Goal: Check status: Check status

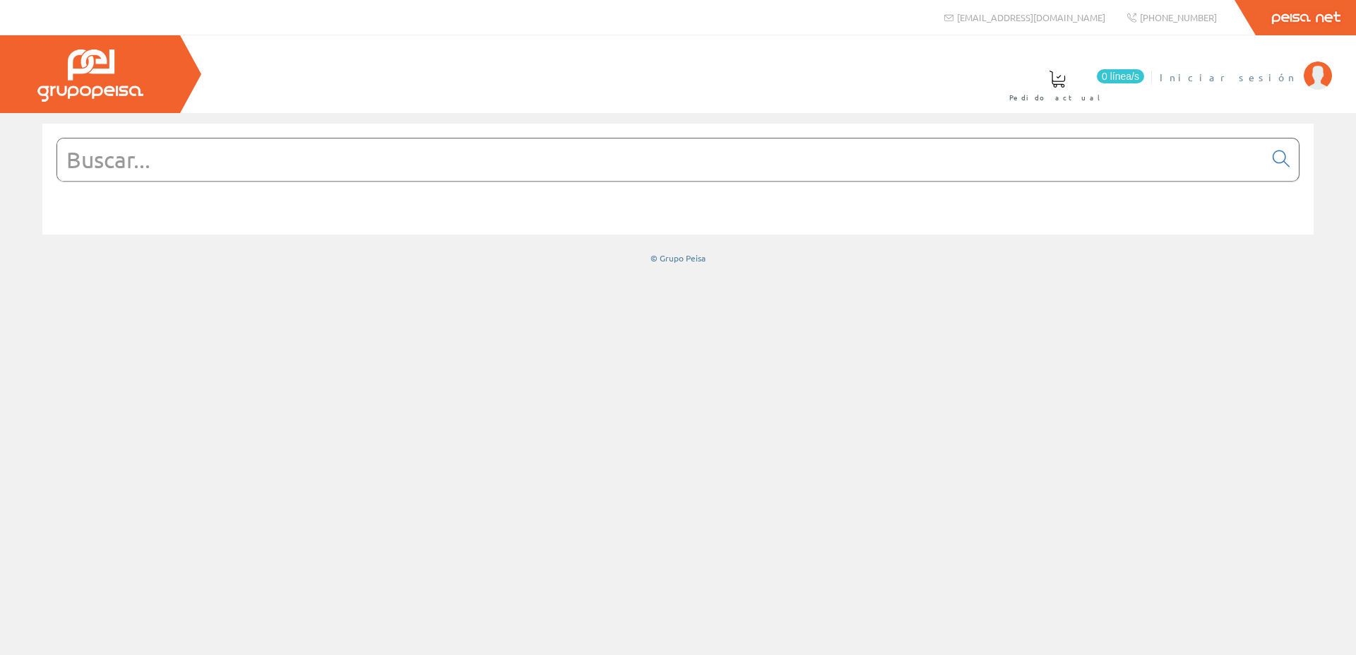
click at [1270, 76] on span "Iniciar sesión" at bounding box center [1228, 77] width 137 height 14
click at [1202, 77] on span "HERMANOS [PERSON_NAME] [PERSON_NAME]" at bounding box center [1116, 77] width 359 height 14
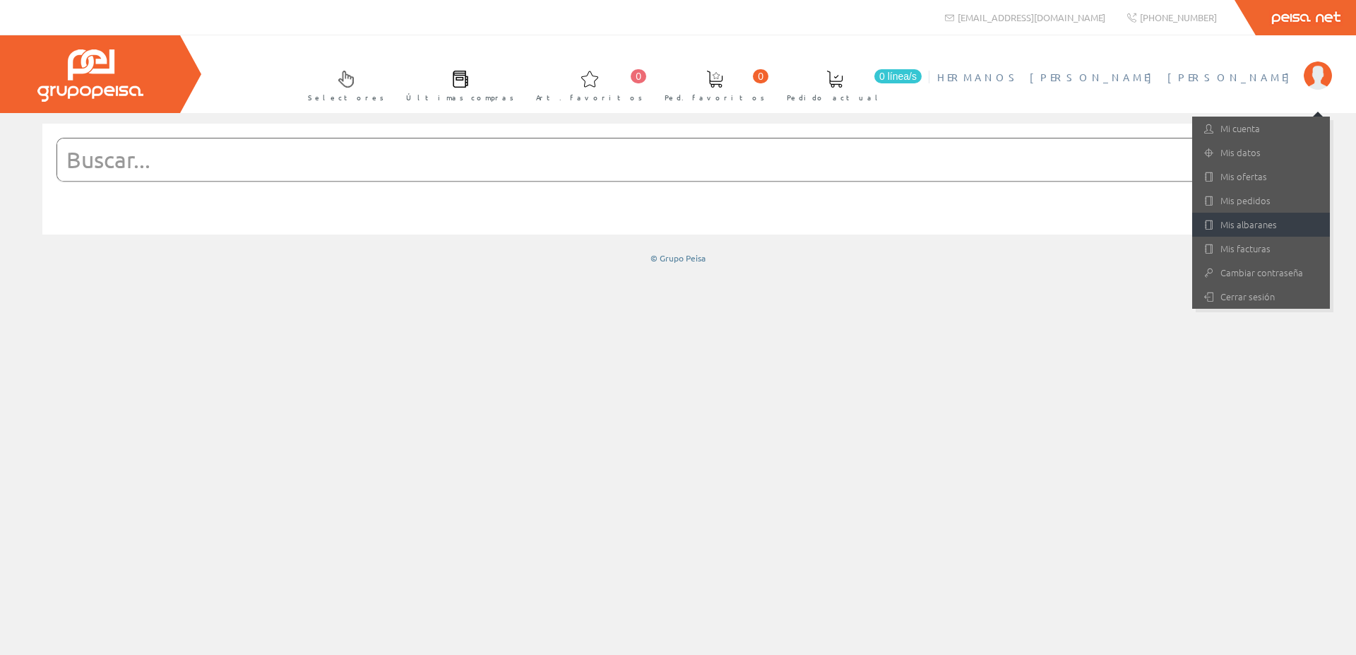
click at [1254, 227] on link "Mis albaranes" at bounding box center [1261, 225] width 138 height 24
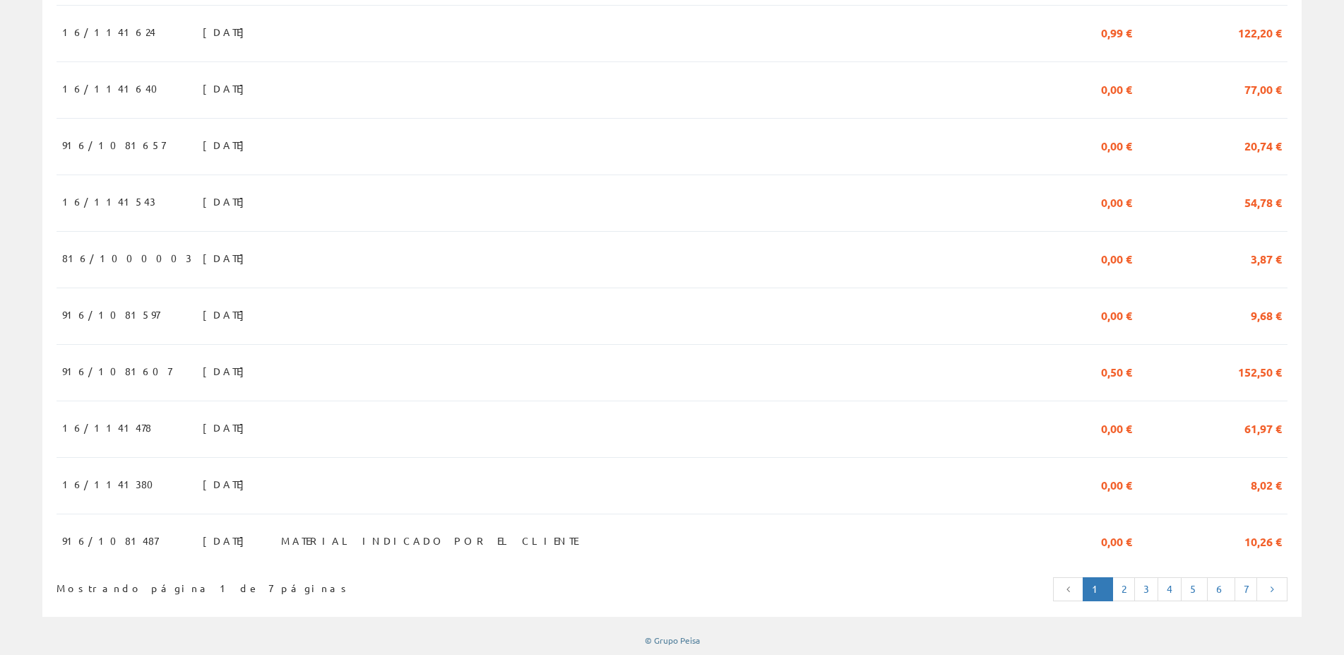
scroll to position [1189, 0]
click at [1124, 583] on link "2" at bounding box center [1123, 588] width 23 height 24
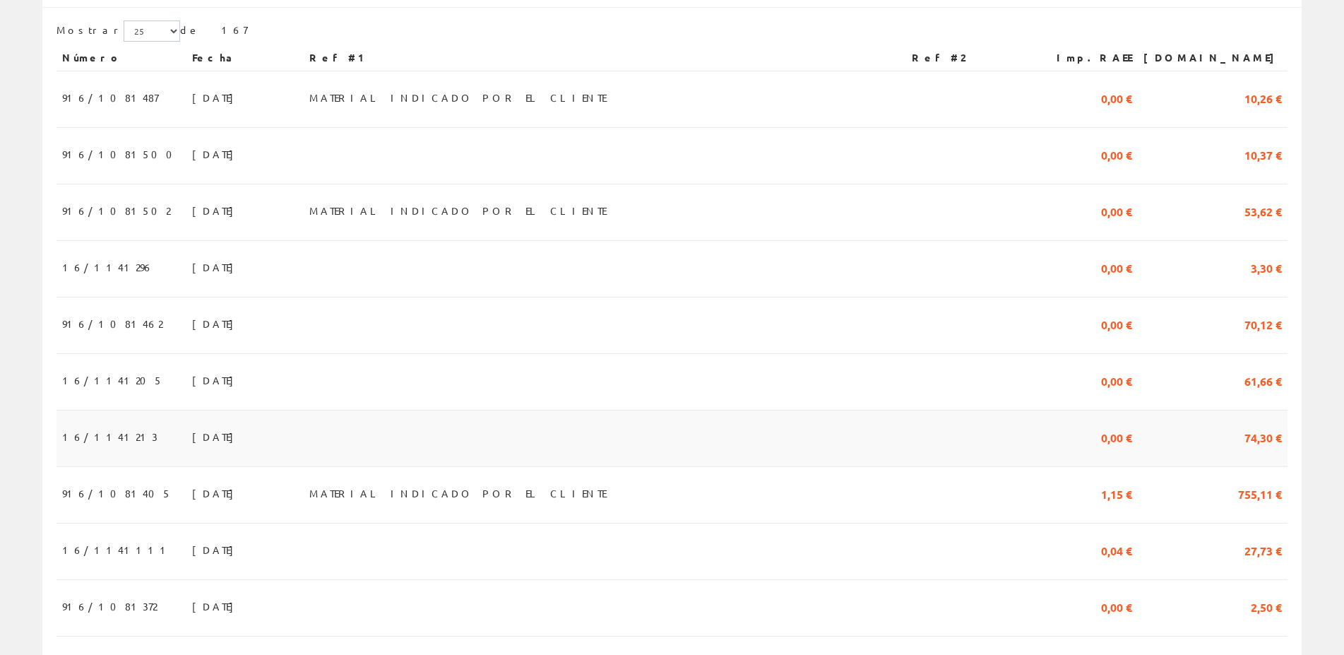
scroll to position [360, 0]
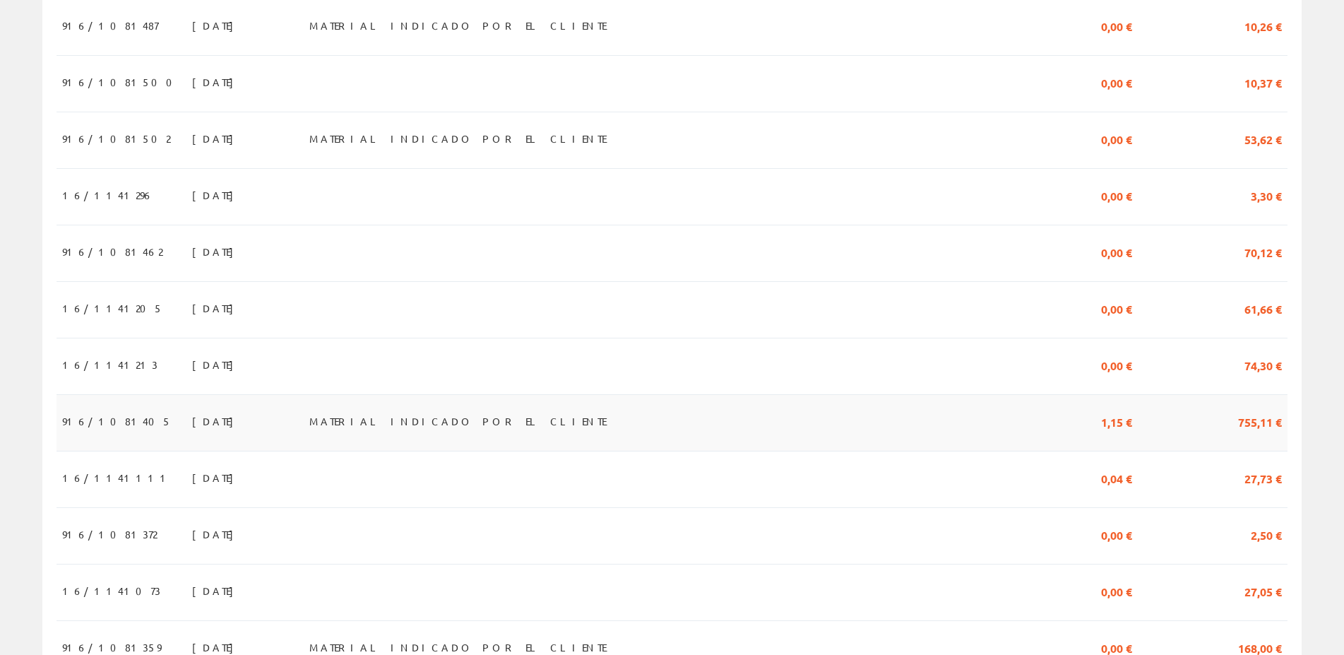
click at [192, 426] on span "09/09/2025" at bounding box center [216, 421] width 49 height 24
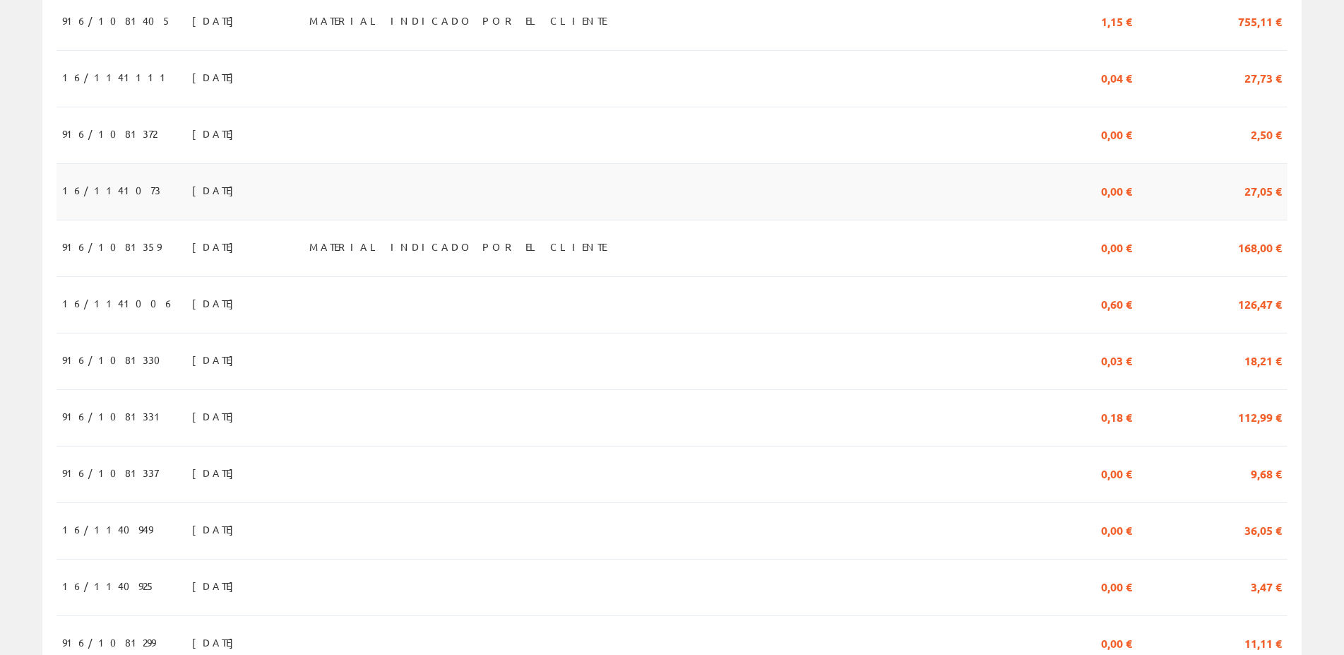
scroll to position [792, 0]
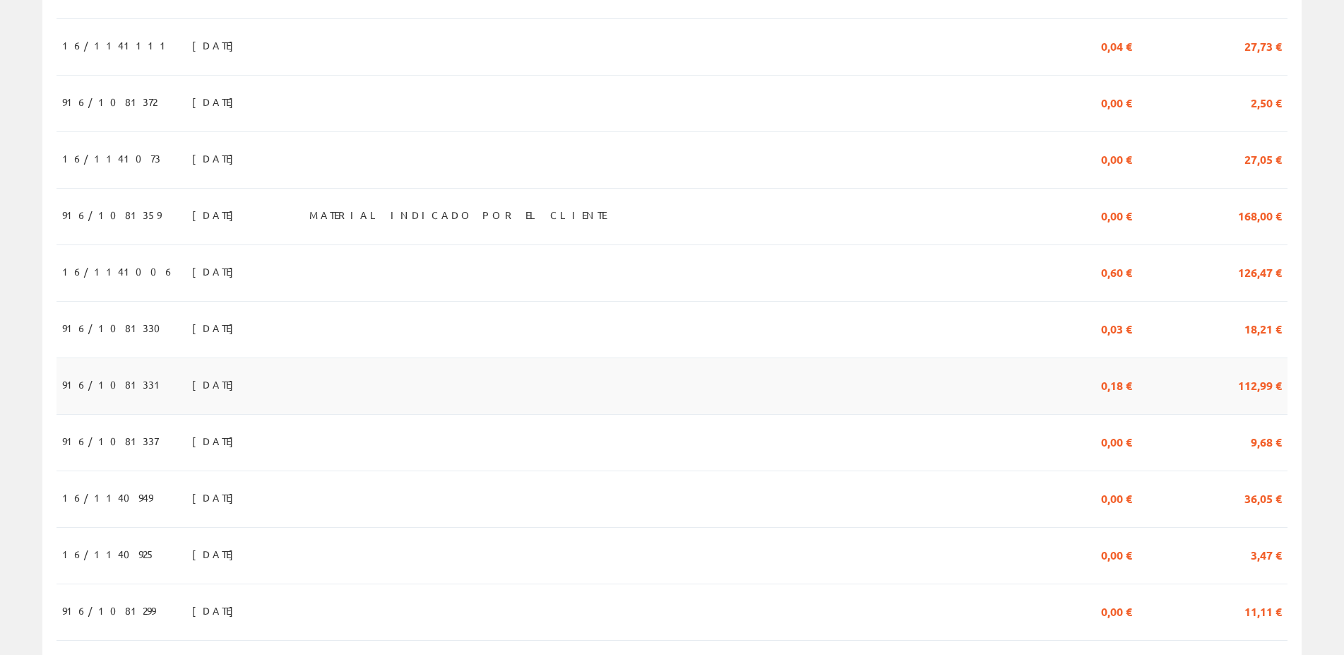
click at [186, 385] on td "04/09/2025" at bounding box center [244, 385] width 117 height 57
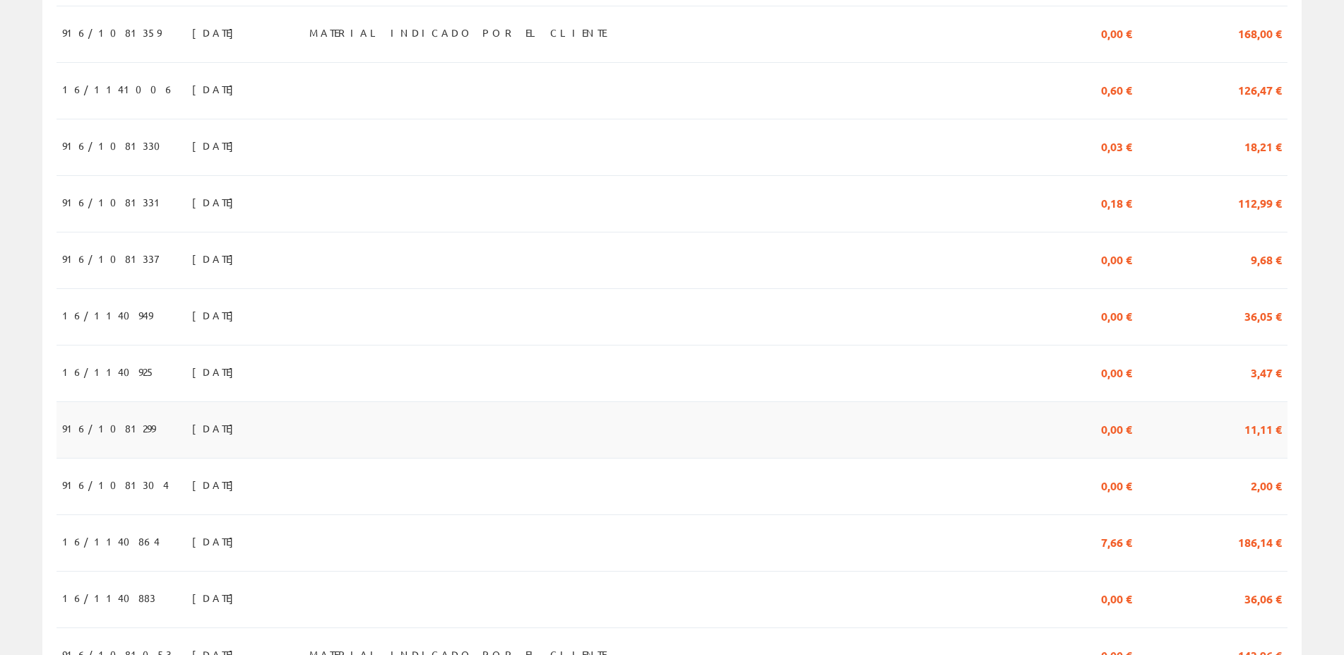
scroll to position [1009, 0]
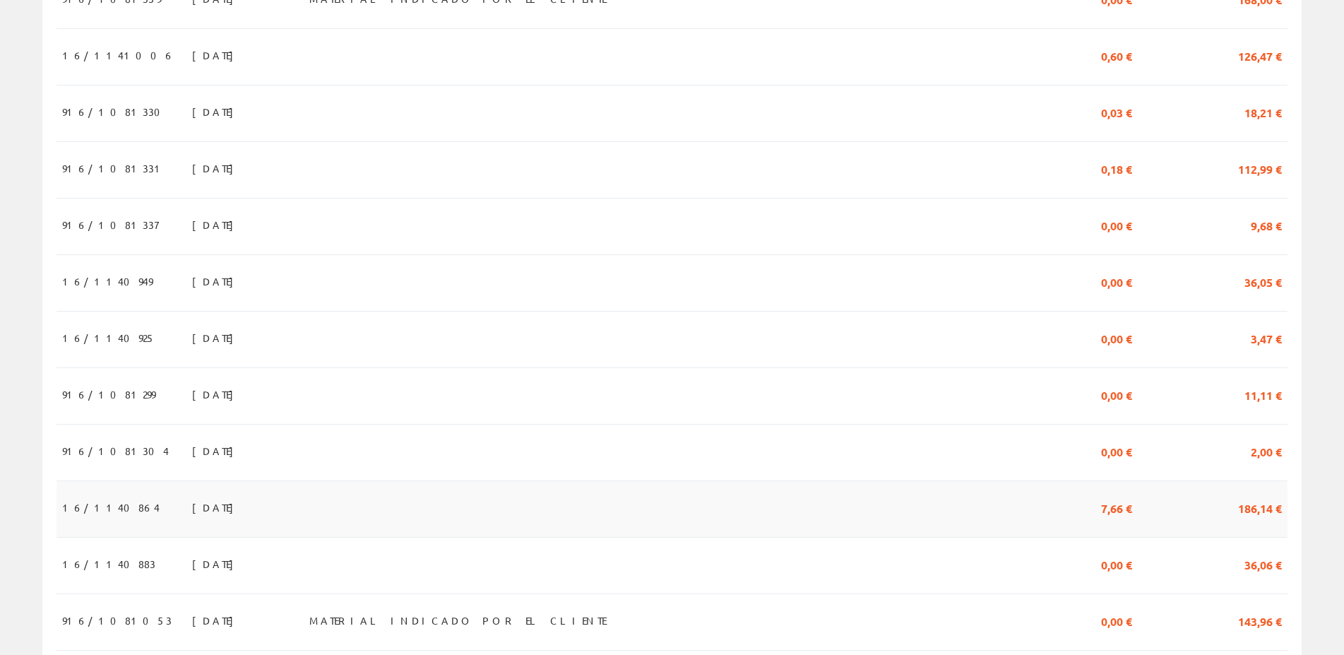
click at [192, 509] on span "01/09/2025" at bounding box center [216, 507] width 49 height 24
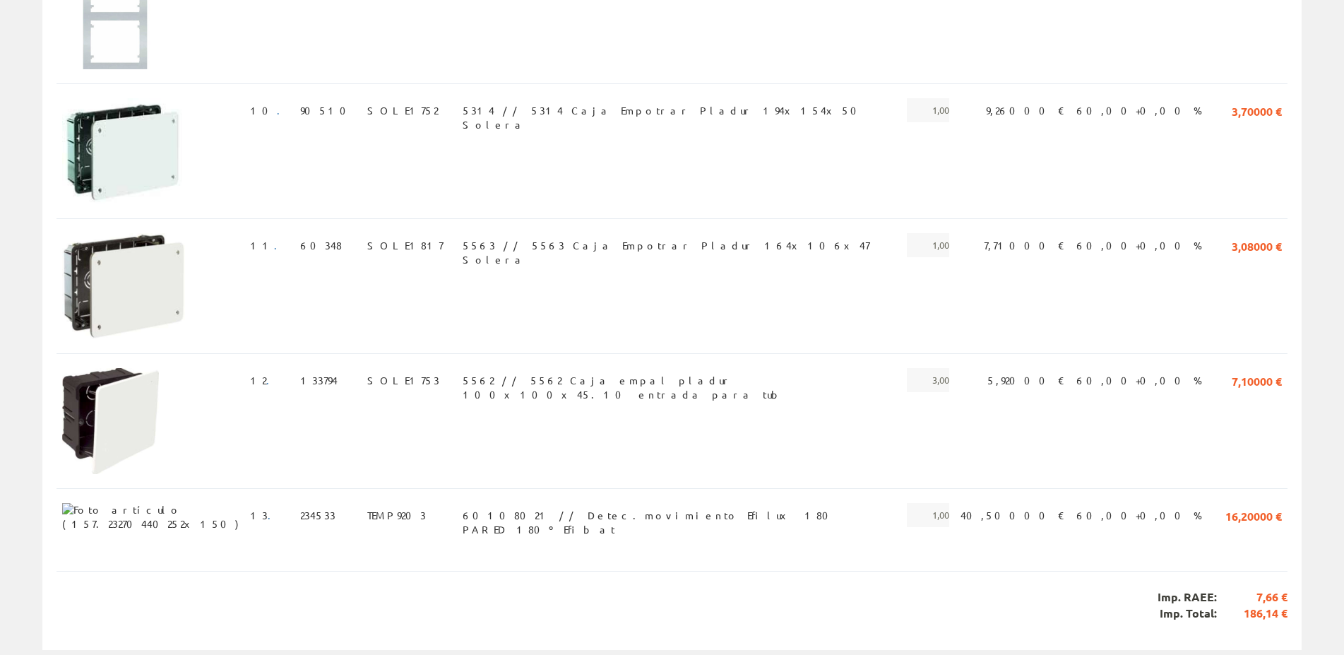
scroll to position [1268, 0]
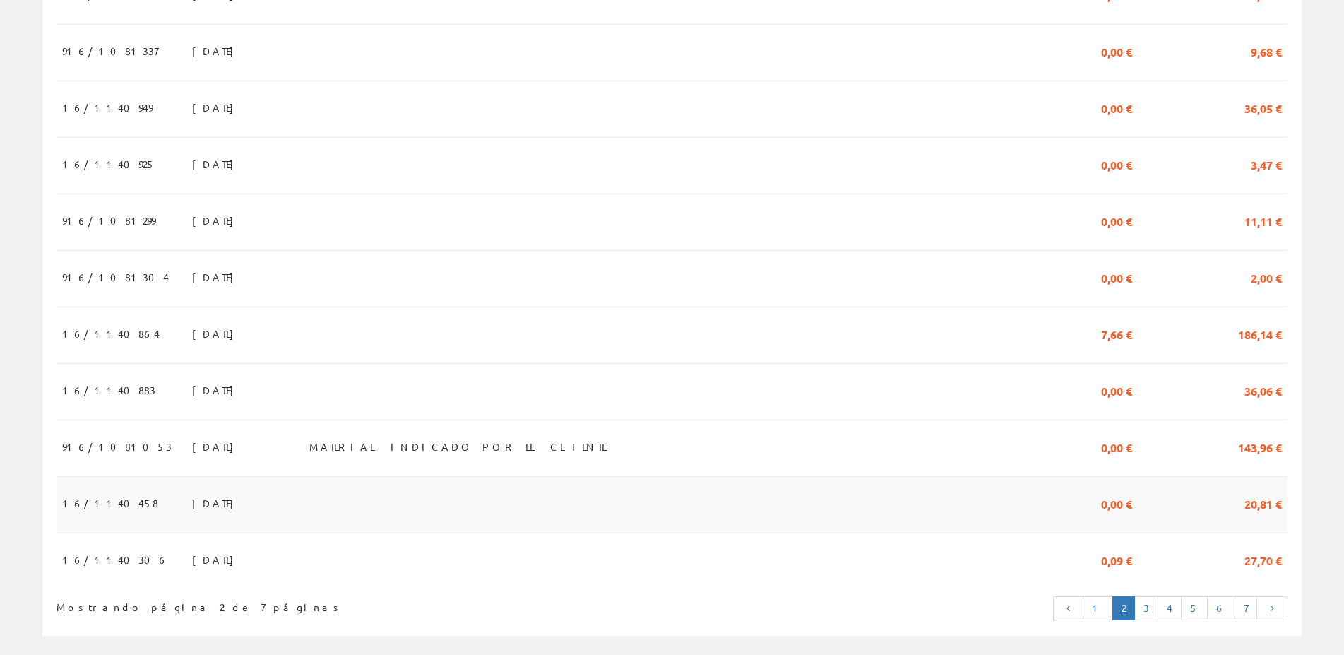
scroll to position [1203, 0]
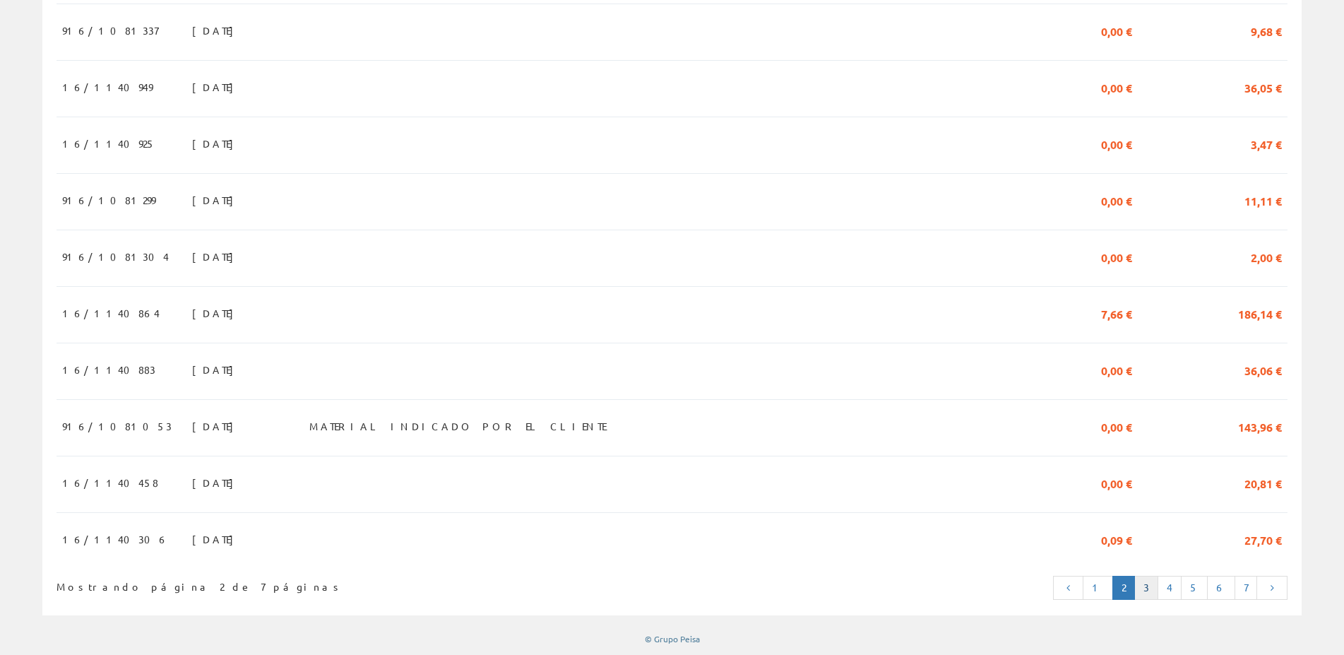
click at [1155, 585] on link "3" at bounding box center [1146, 588] width 24 height 24
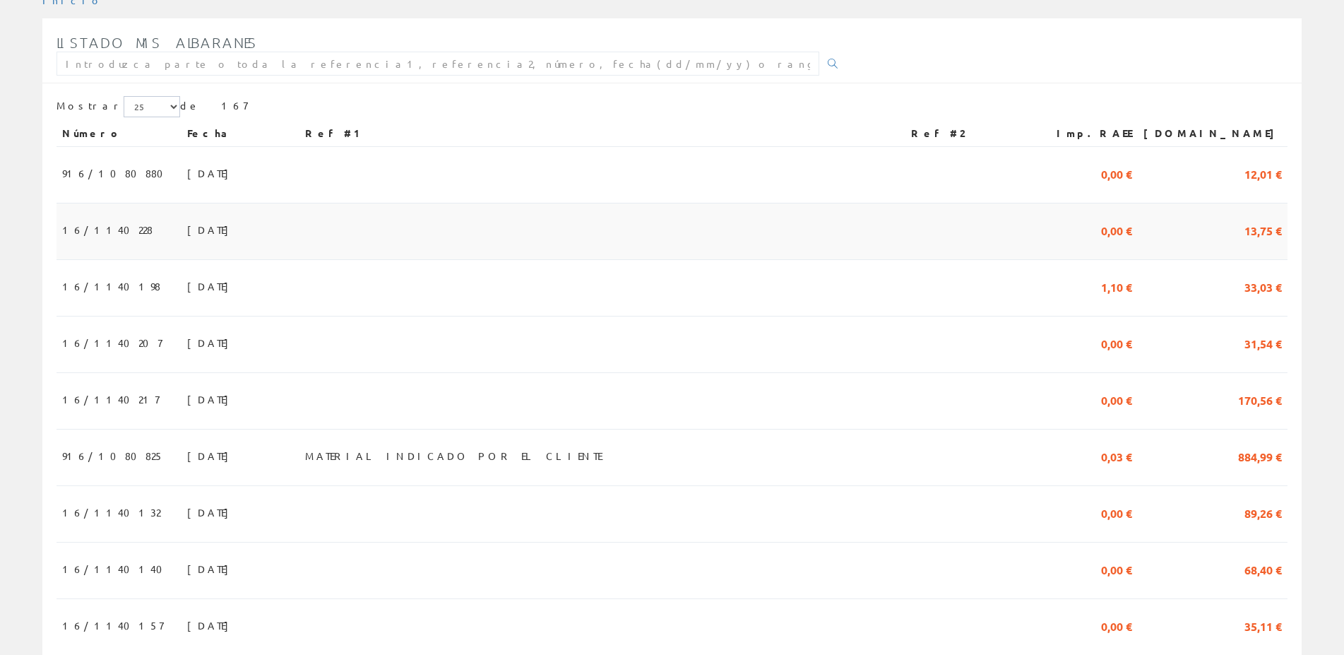
scroll to position [216, 0]
click at [187, 279] on span "30/07/2025" at bounding box center [211, 283] width 49 height 24
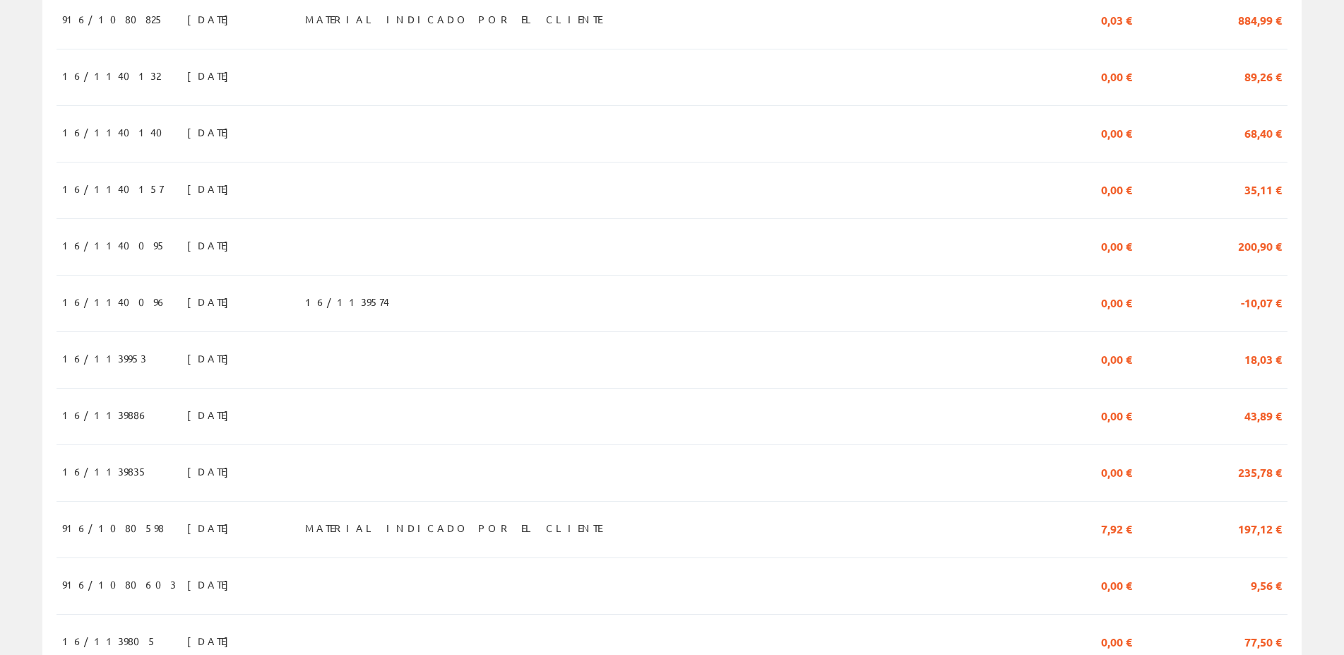
scroll to position [720, 0]
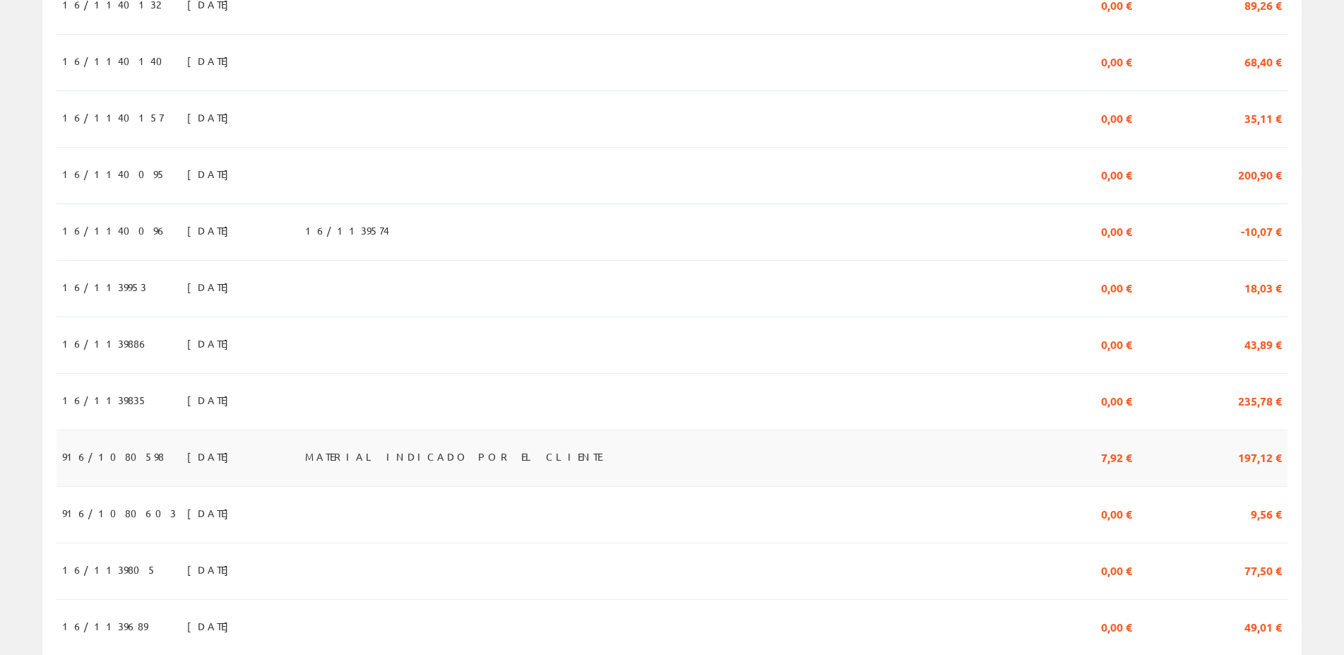
click at [187, 459] on span "18/07/2025" at bounding box center [211, 456] width 49 height 24
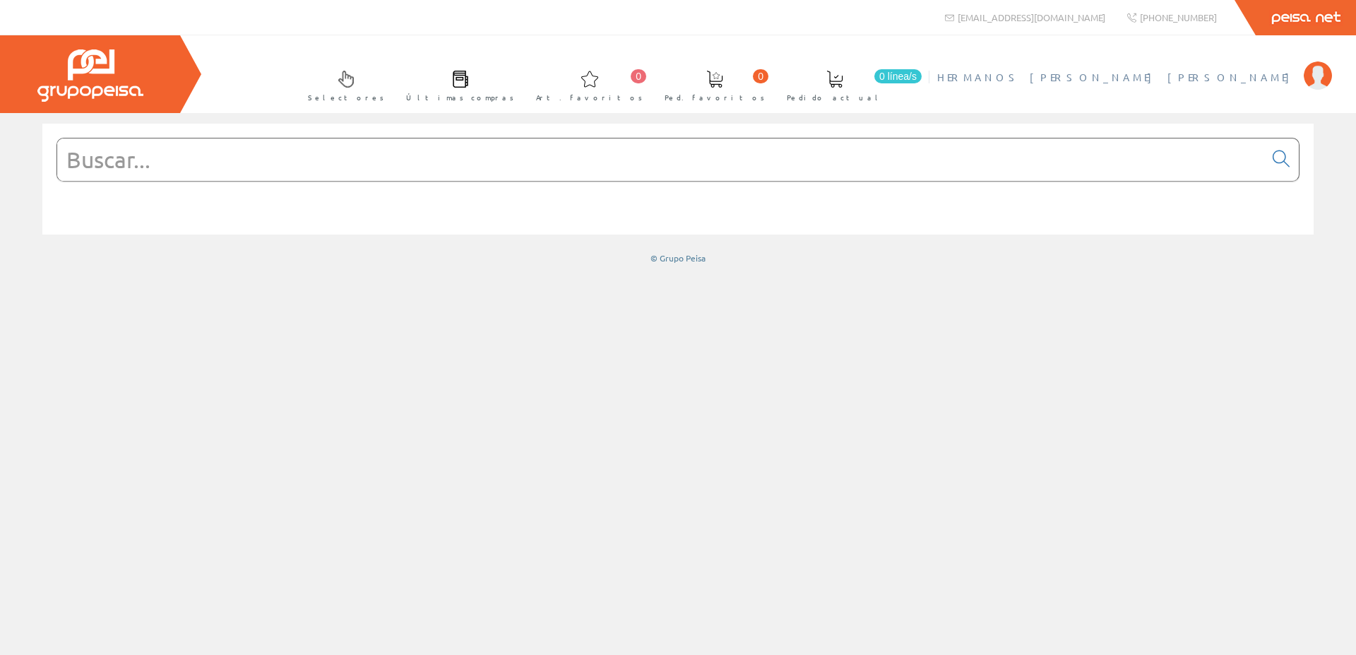
click at [1200, 78] on span "HERMANOS [PERSON_NAME] [PERSON_NAME]" at bounding box center [1116, 77] width 359 height 14
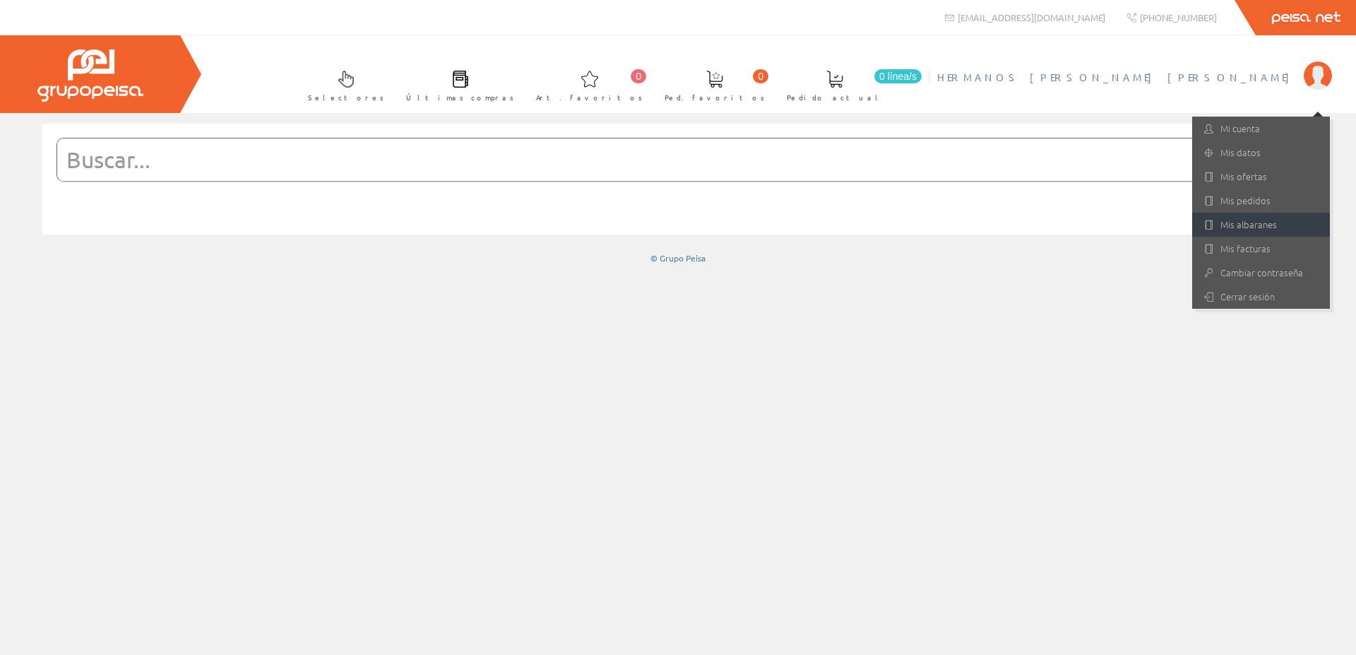
click at [1254, 226] on link "Mis albaranes" at bounding box center [1261, 225] width 138 height 24
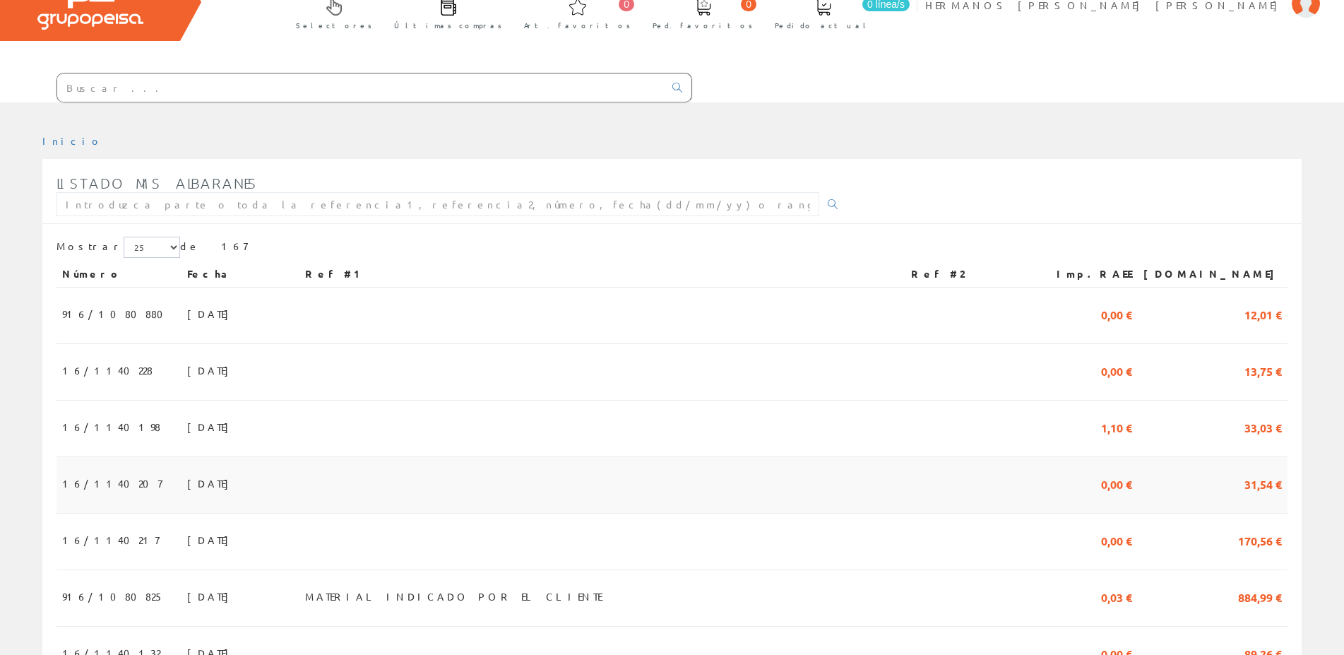
scroll to position [144, 0]
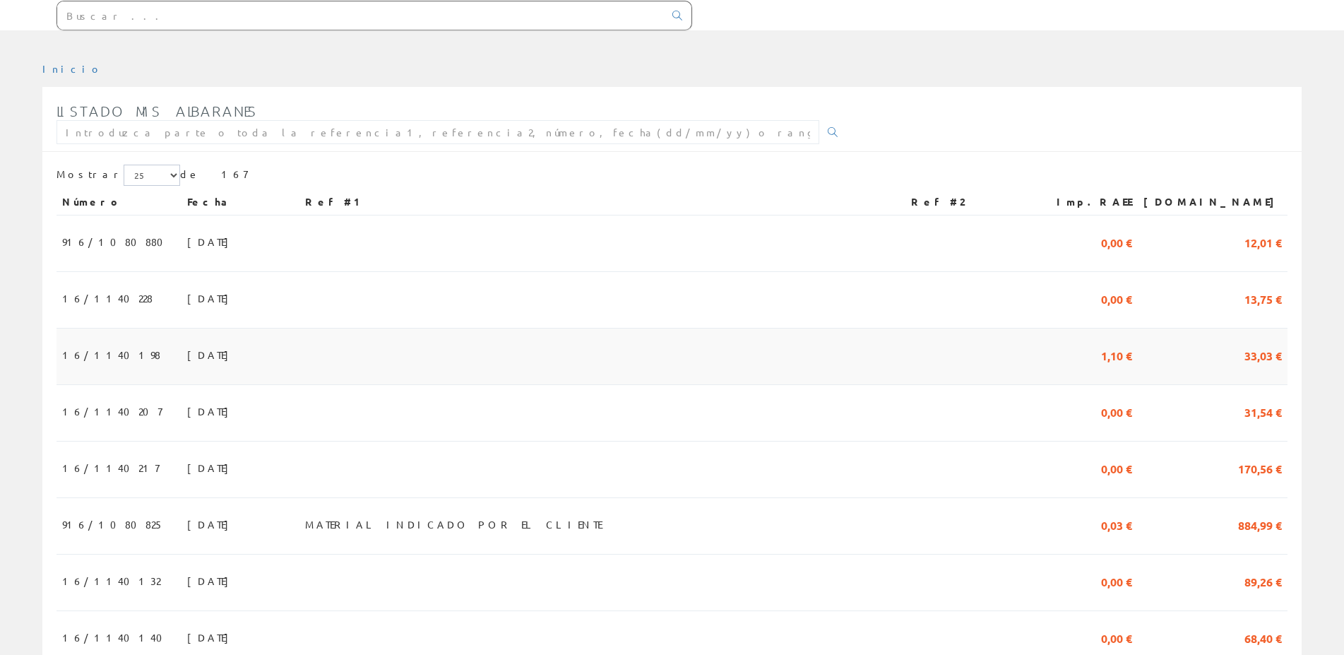
click at [187, 353] on span "[DATE]" at bounding box center [211, 355] width 49 height 24
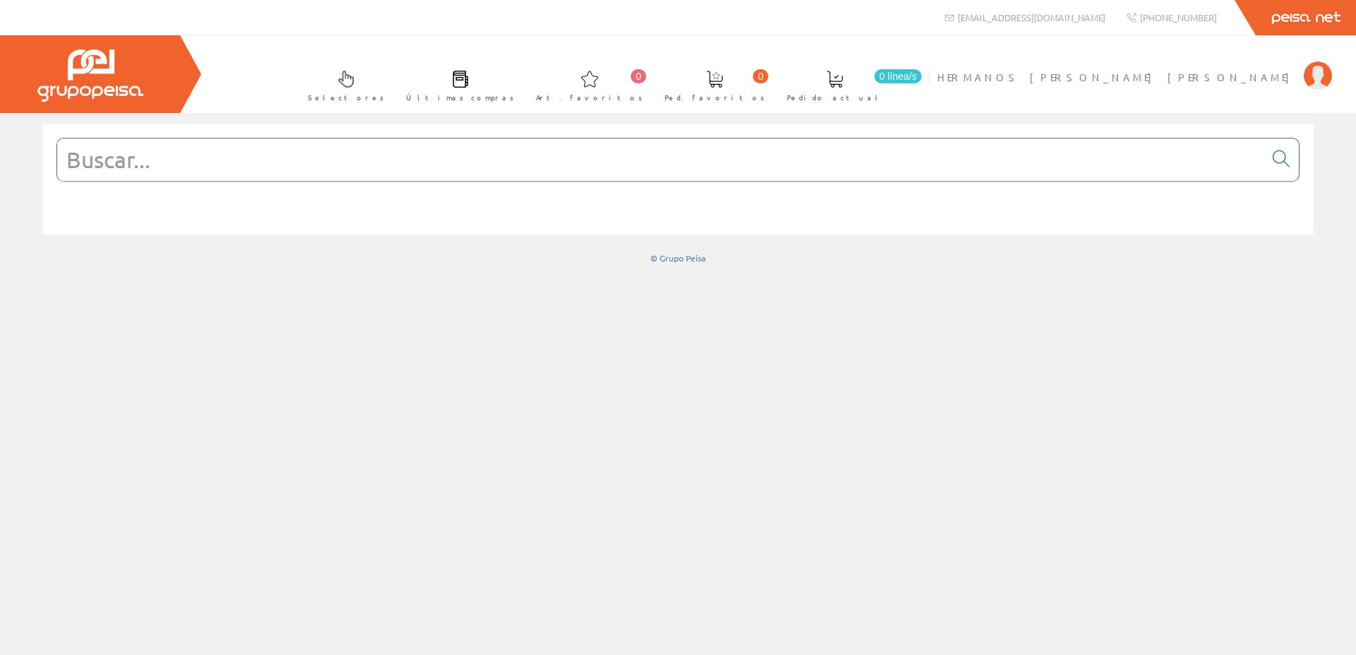
click at [1228, 74] on span "HERMANOS [PERSON_NAME] [PERSON_NAME]" at bounding box center [1116, 77] width 359 height 14
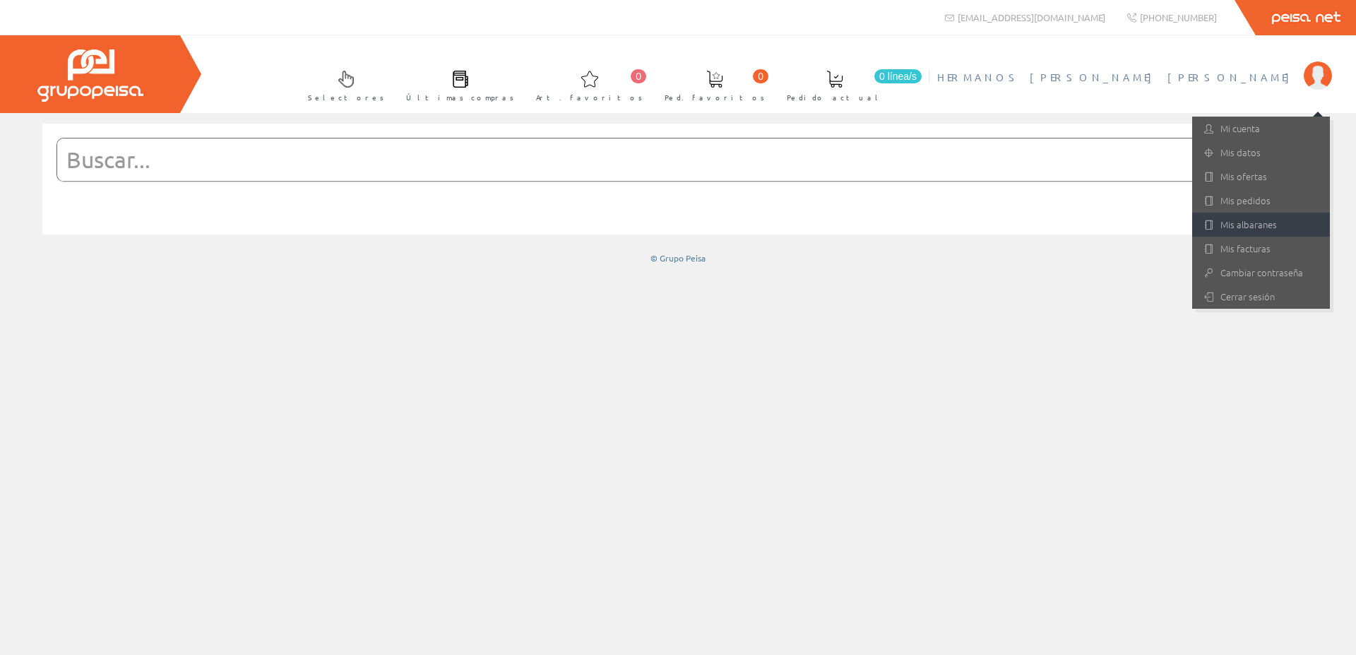
click at [1259, 219] on link "Mis albaranes" at bounding box center [1261, 225] width 138 height 24
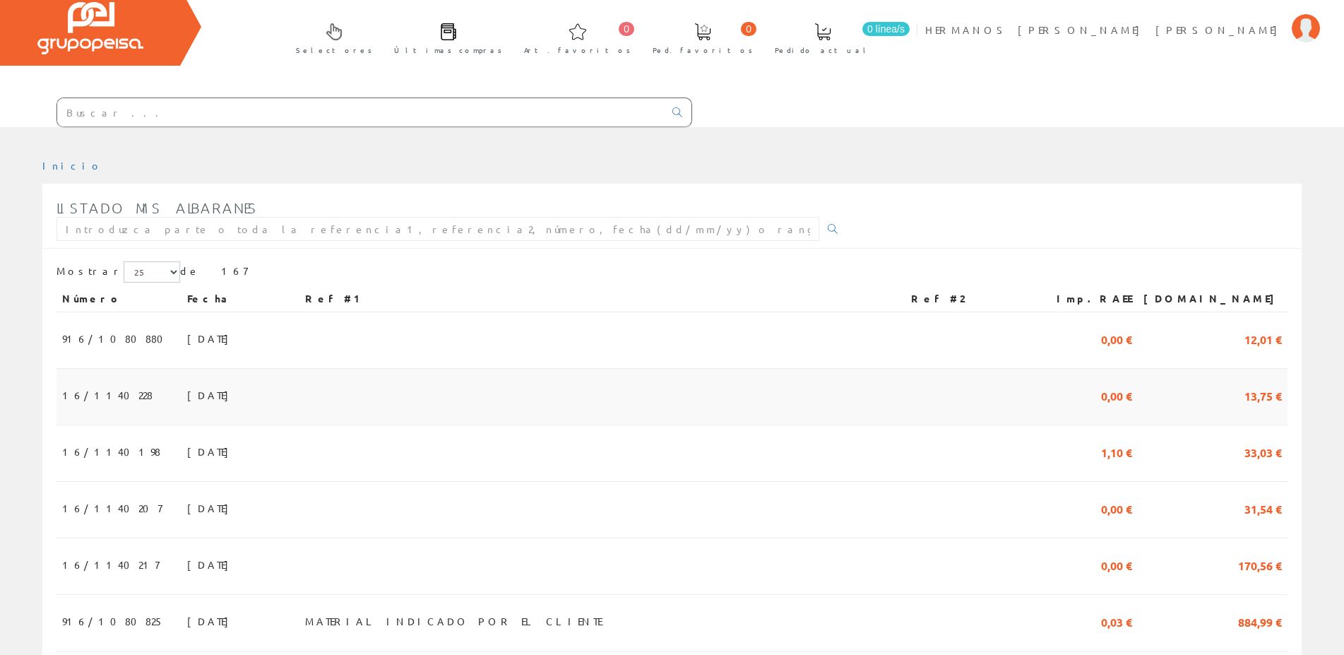
scroll to position [72, 0]
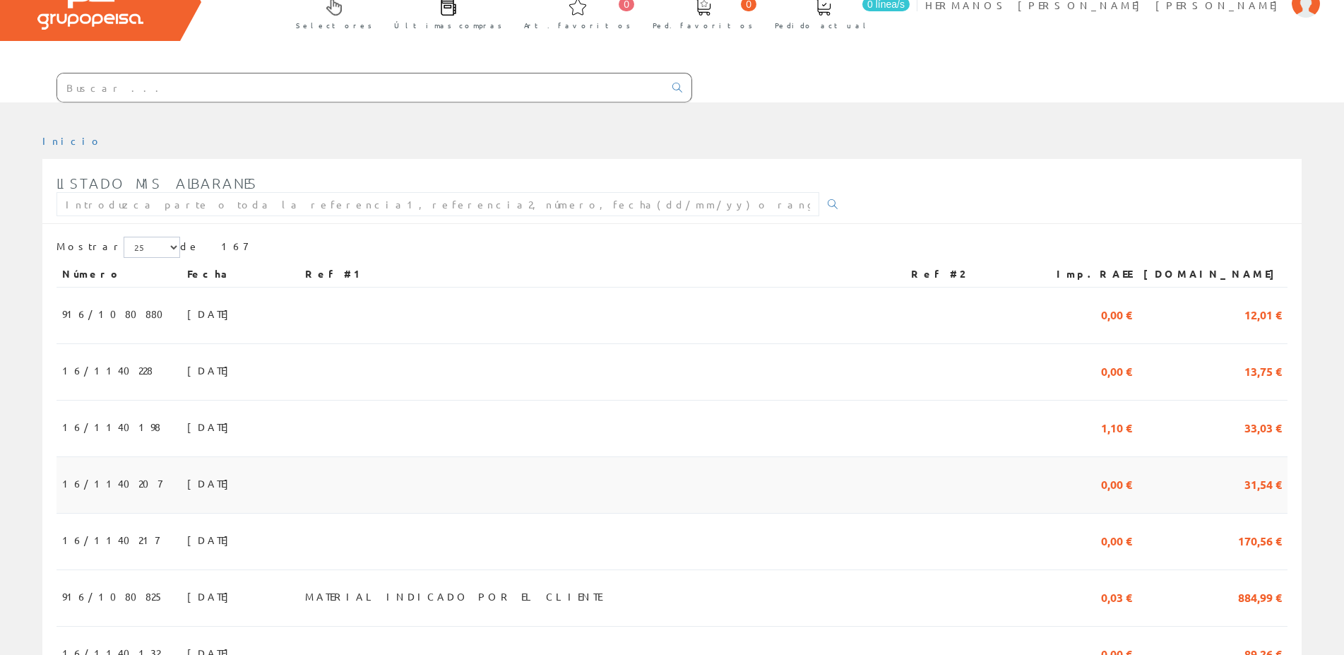
click at [187, 480] on span "30/07/2025" at bounding box center [211, 483] width 49 height 24
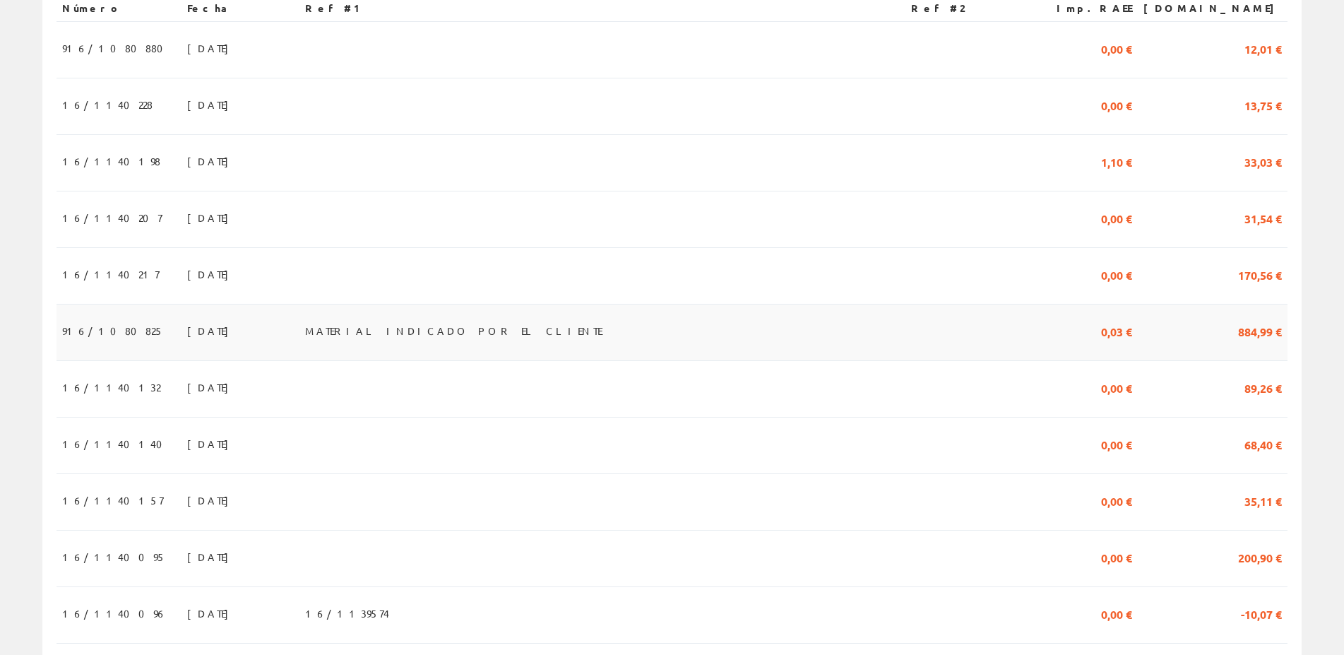
scroll to position [360, 0]
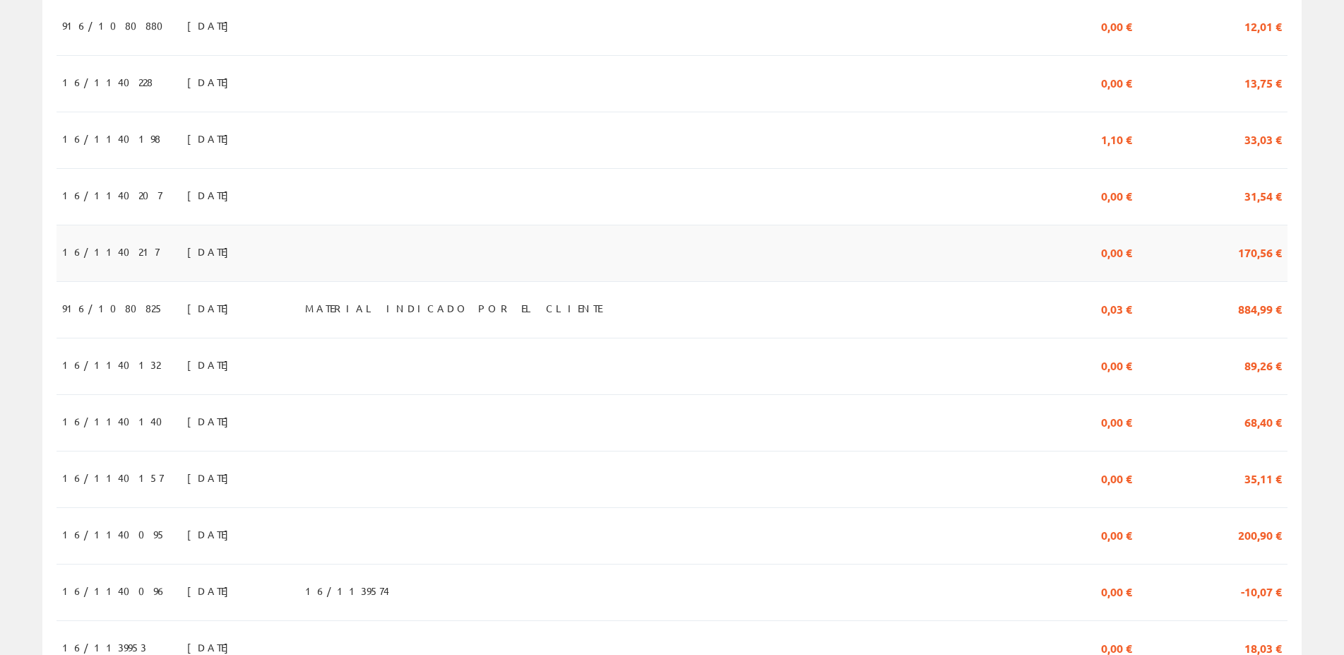
click at [187, 255] on span "[DATE]" at bounding box center [211, 251] width 49 height 24
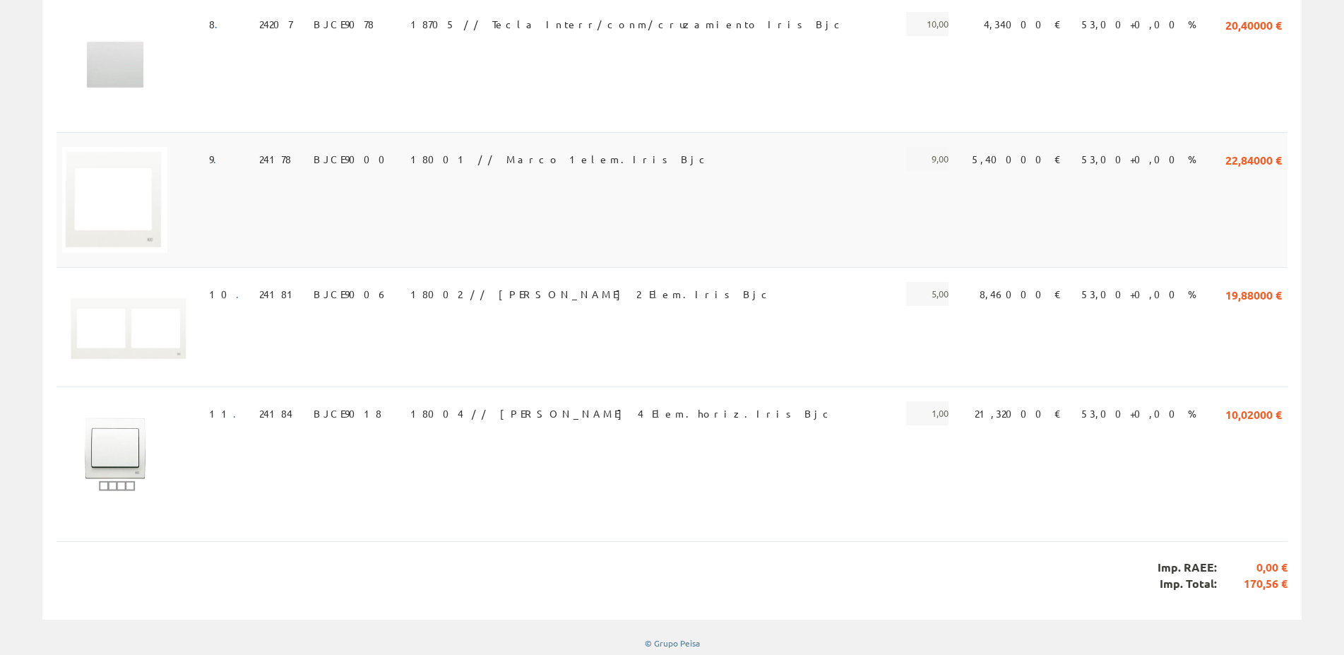
scroll to position [1305, 0]
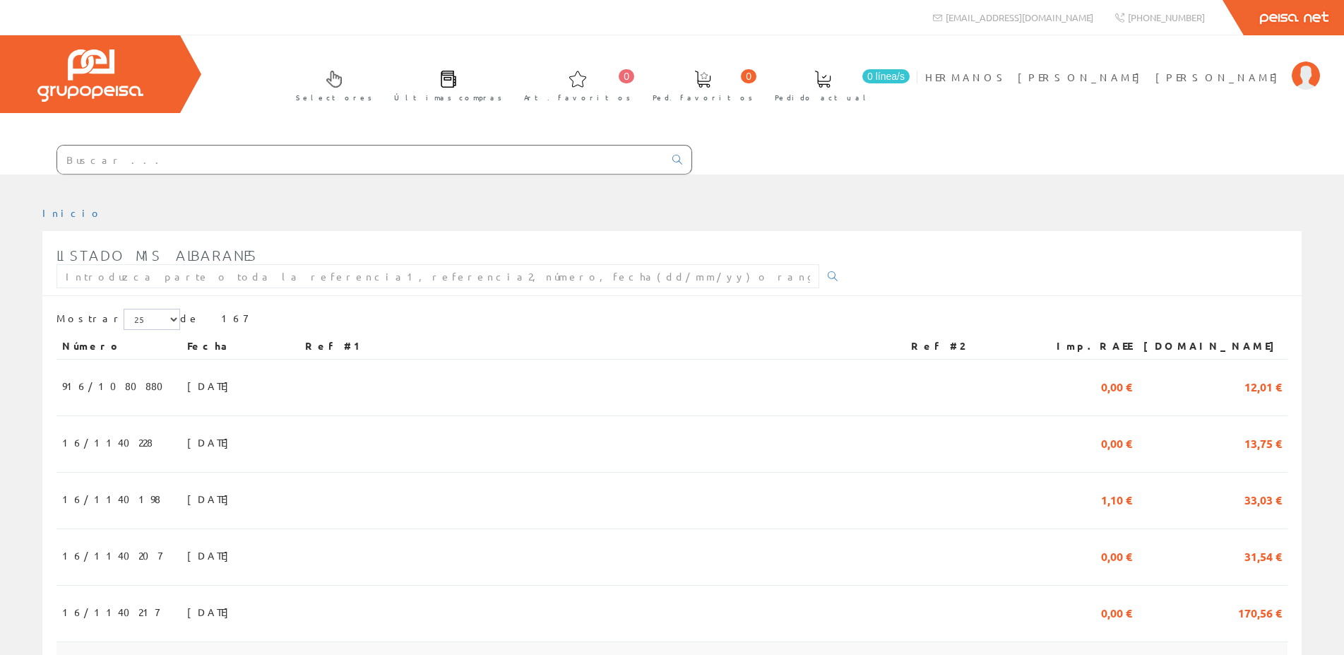
scroll to position [360, 0]
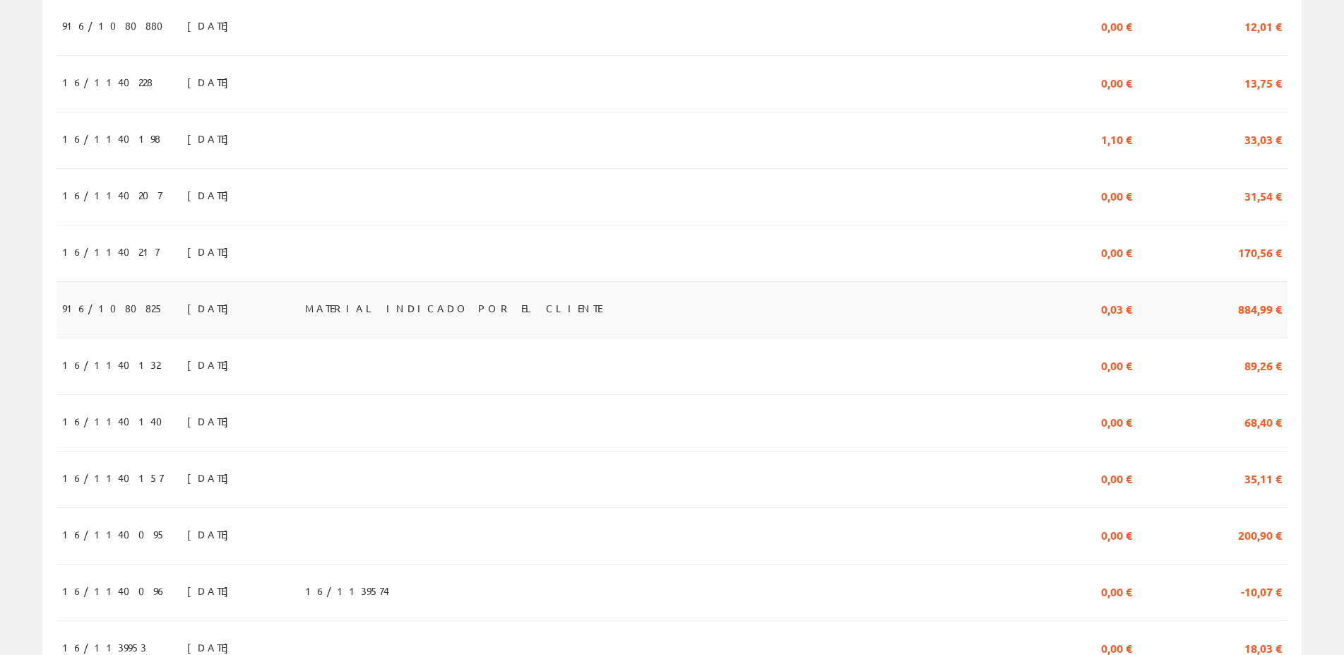
click at [187, 306] on span "[DATE]" at bounding box center [211, 308] width 49 height 24
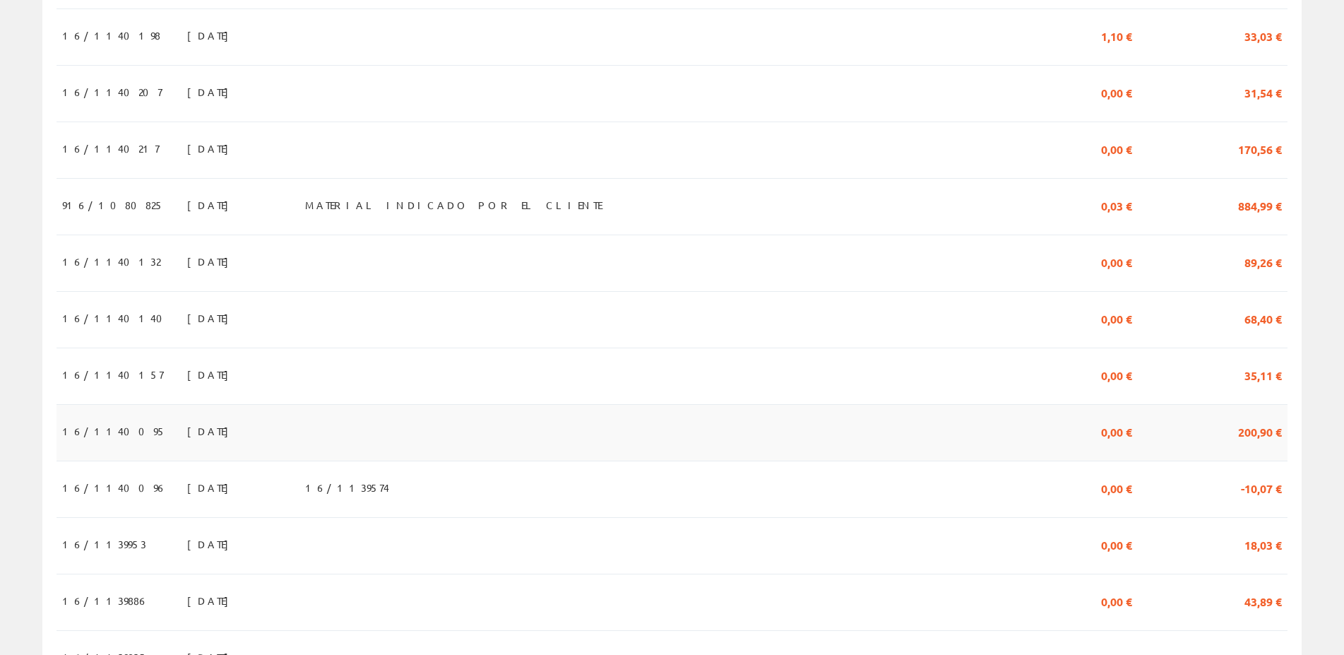
scroll to position [432, 0]
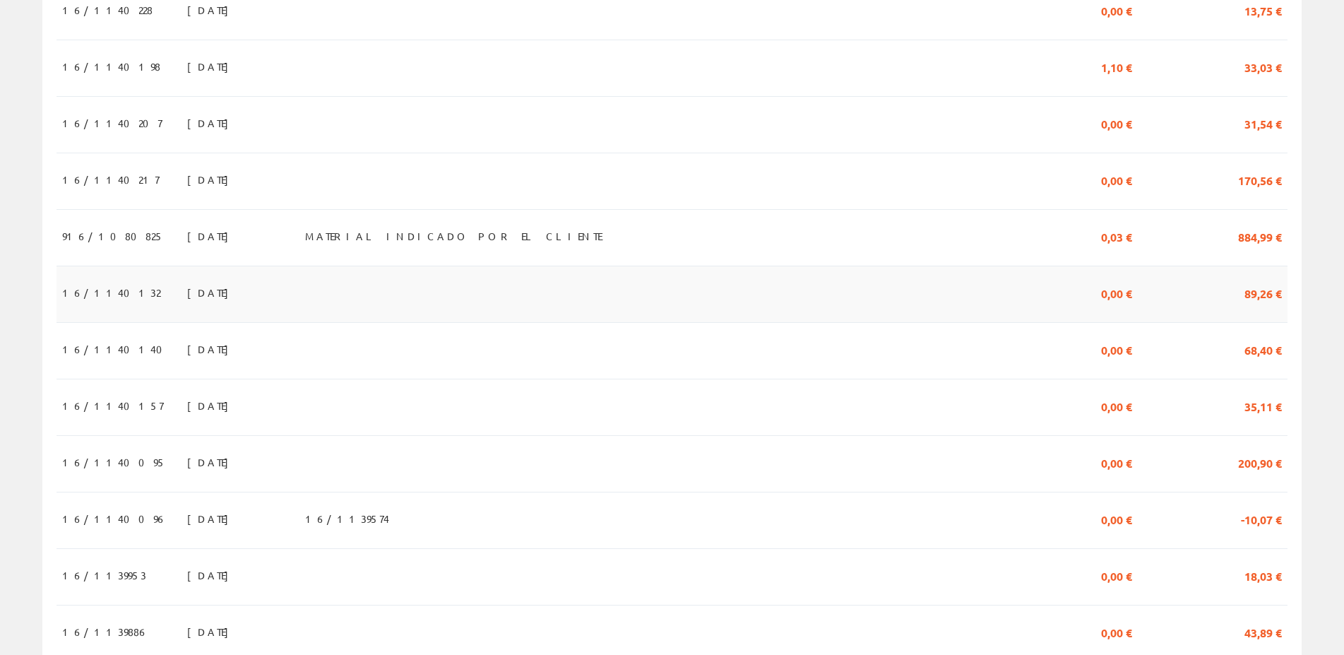
click at [187, 294] on span "29/07/2025" at bounding box center [211, 292] width 49 height 24
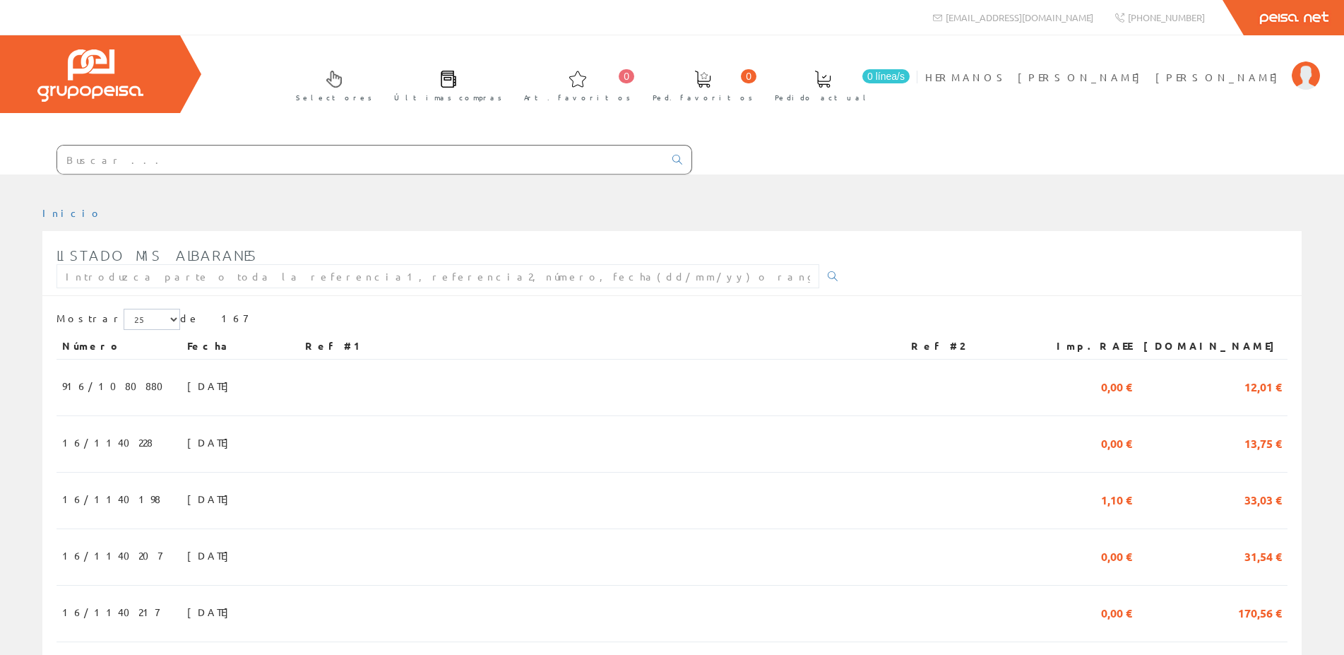
scroll to position [432, 0]
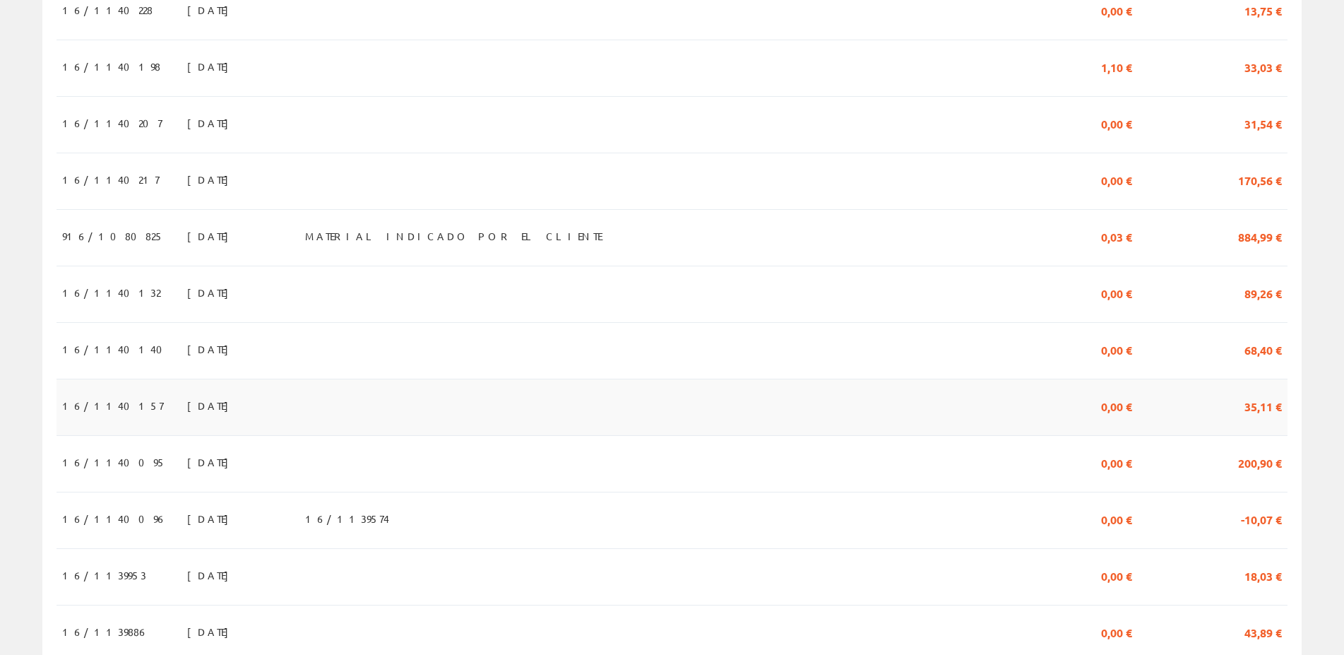
click at [187, 398] on span "29/07/2025" at bounding box center [211, 405] width 49 height 24
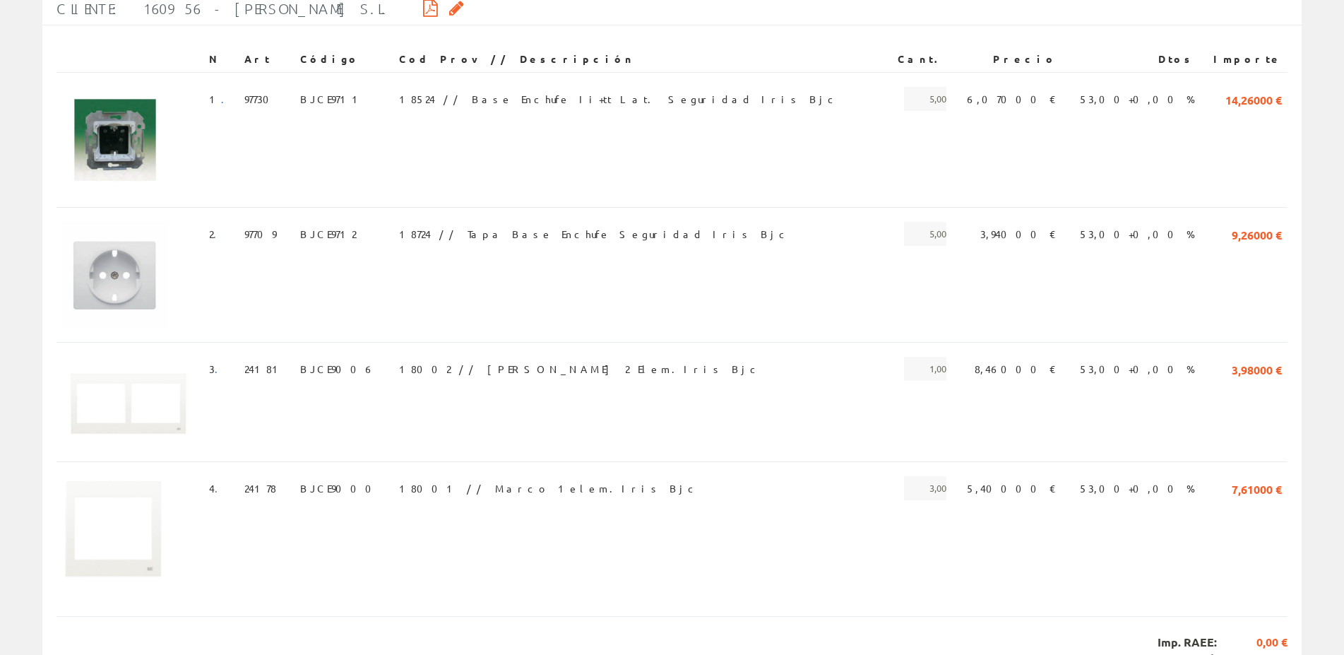
scroll to position [216, 0]
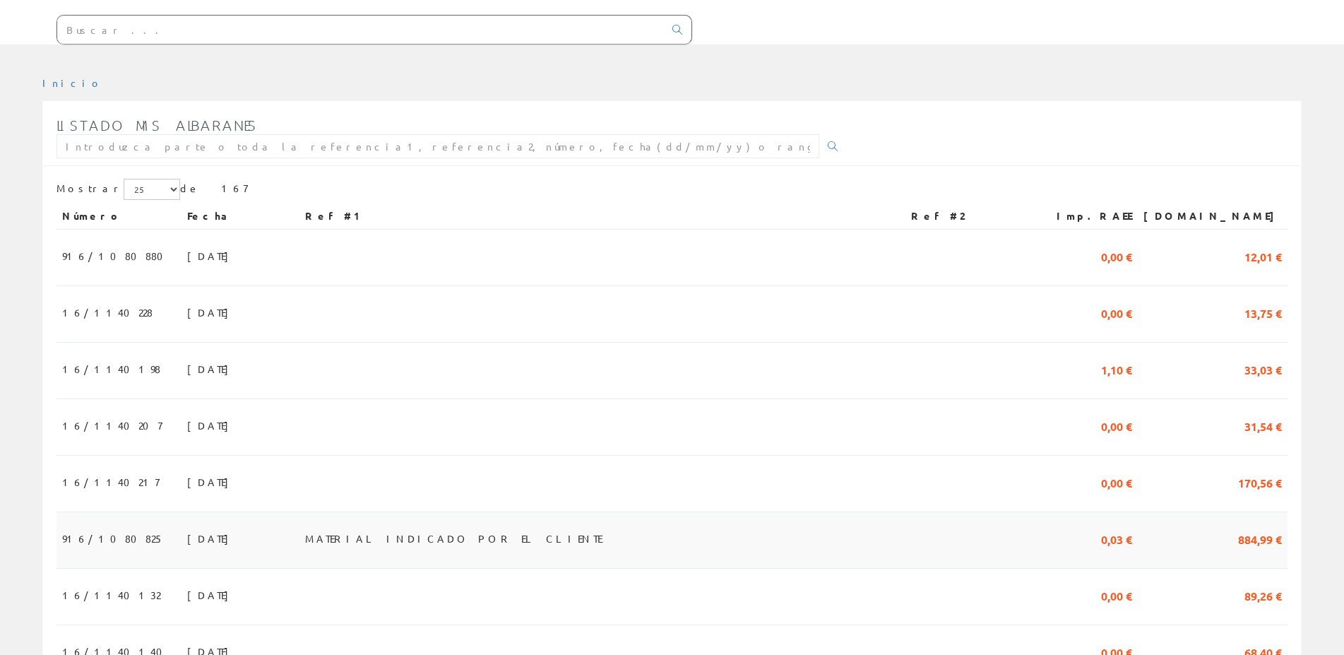
scroll to position [144, 0]
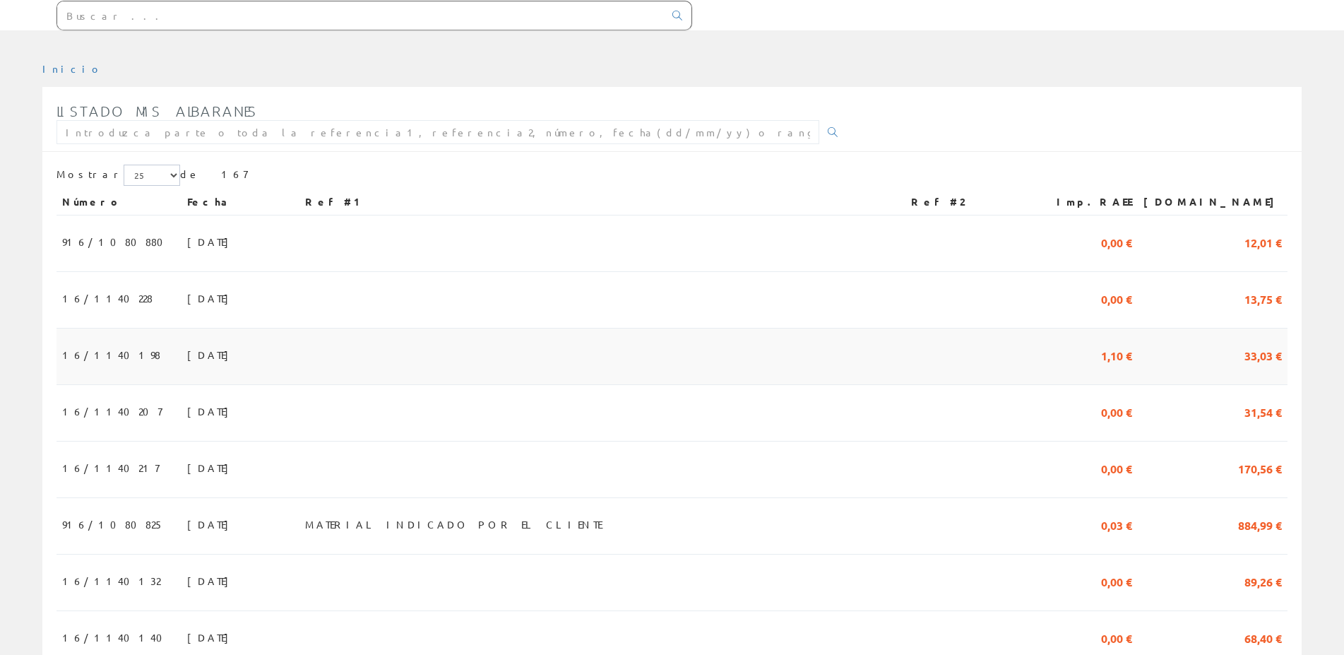
click at [187, 353] on span "30/07/2025" at bounding box center [211, 355] width 49 height 24
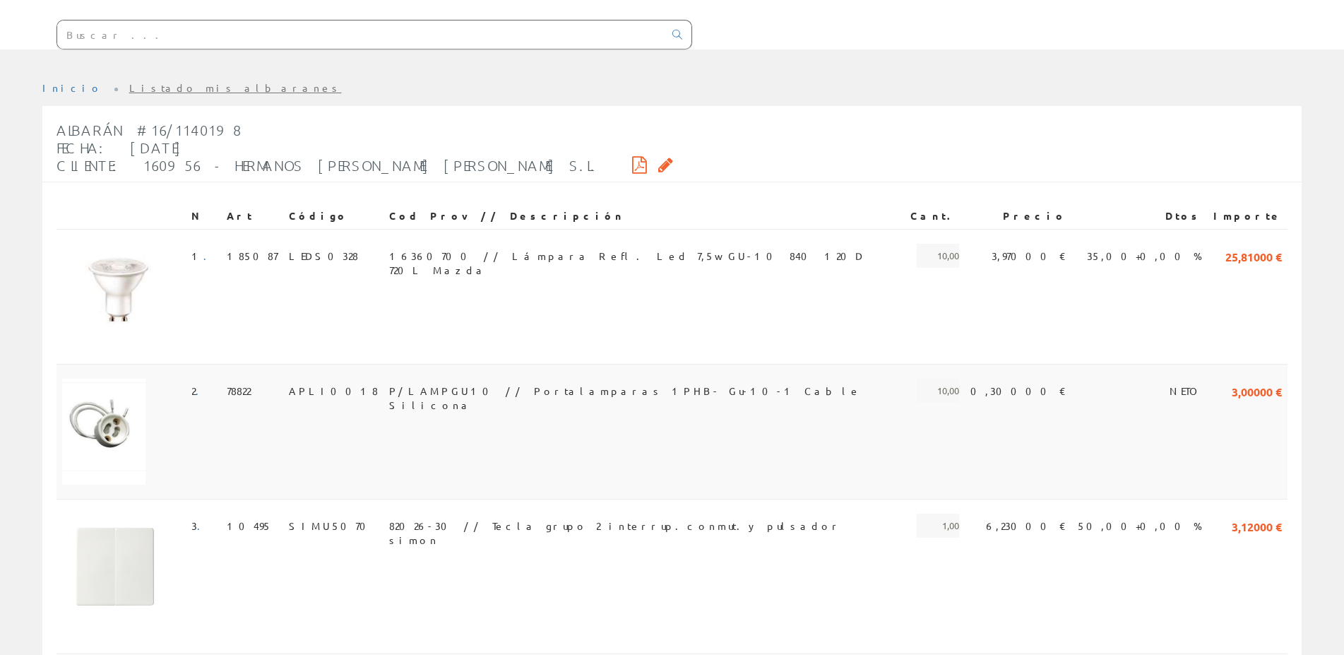
scroll to position [97, 0]
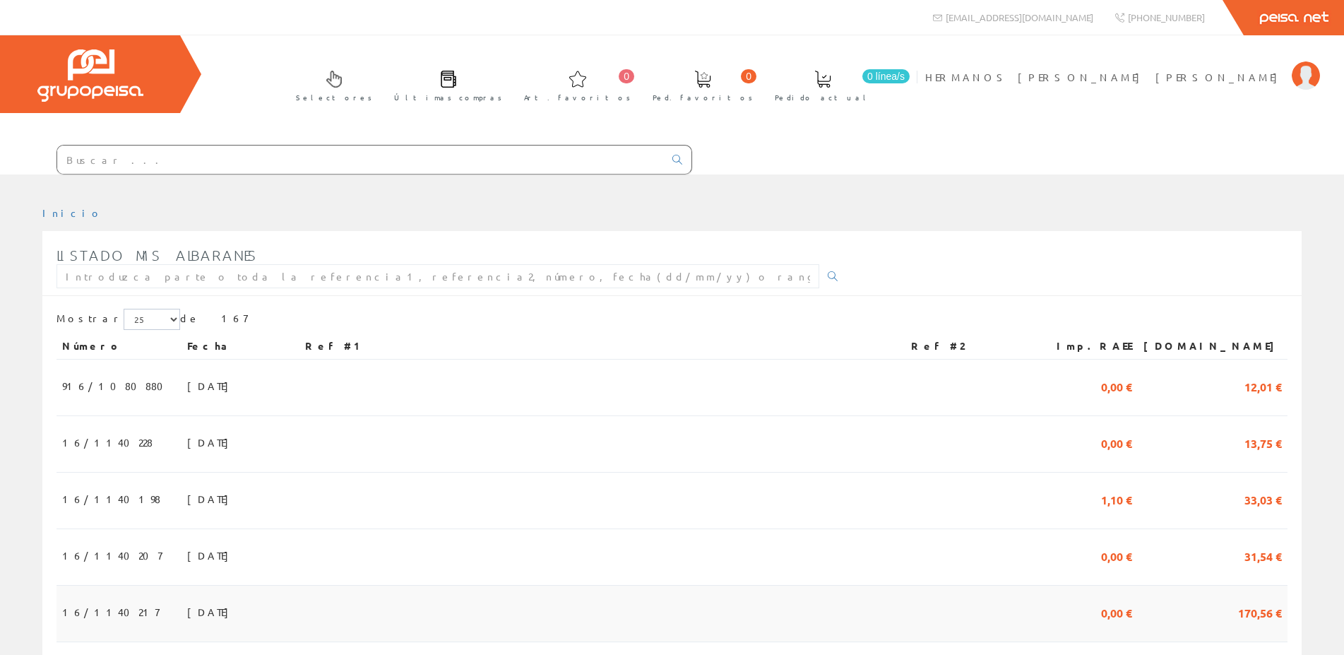
scroll to position [144, 0]
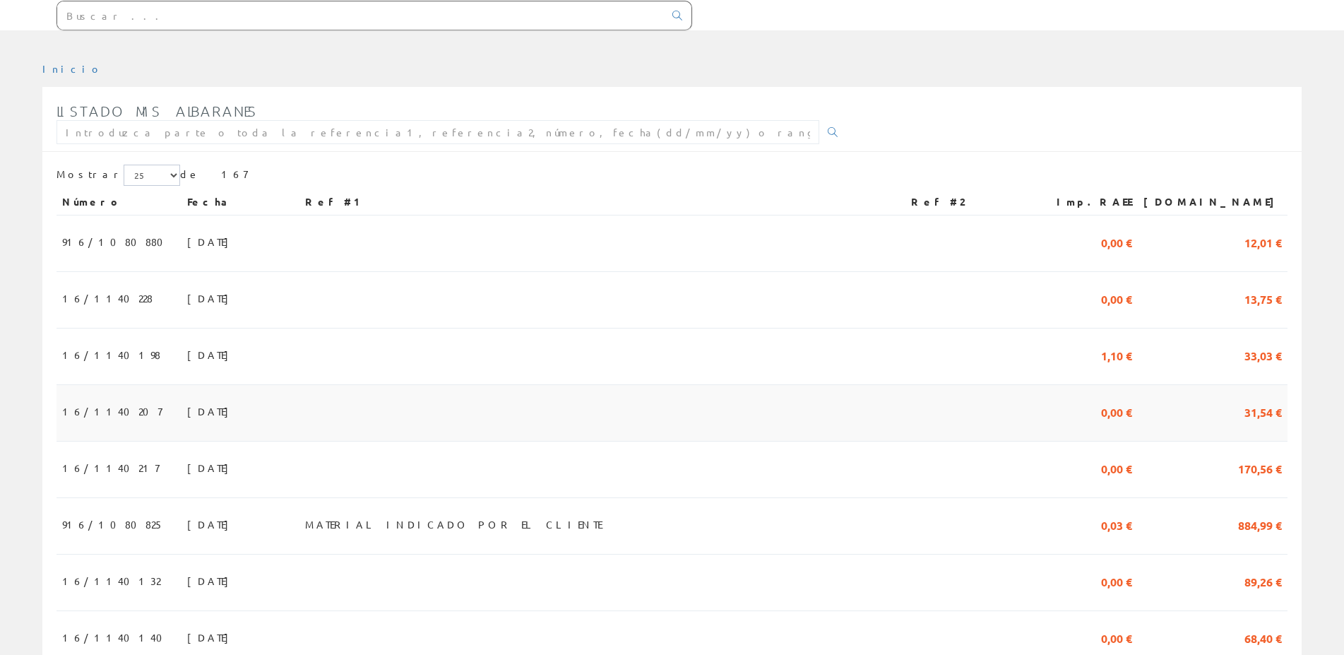
click at [187, 410] on span "[DATE]" at bounding box center [211, 411] width 49 height 24
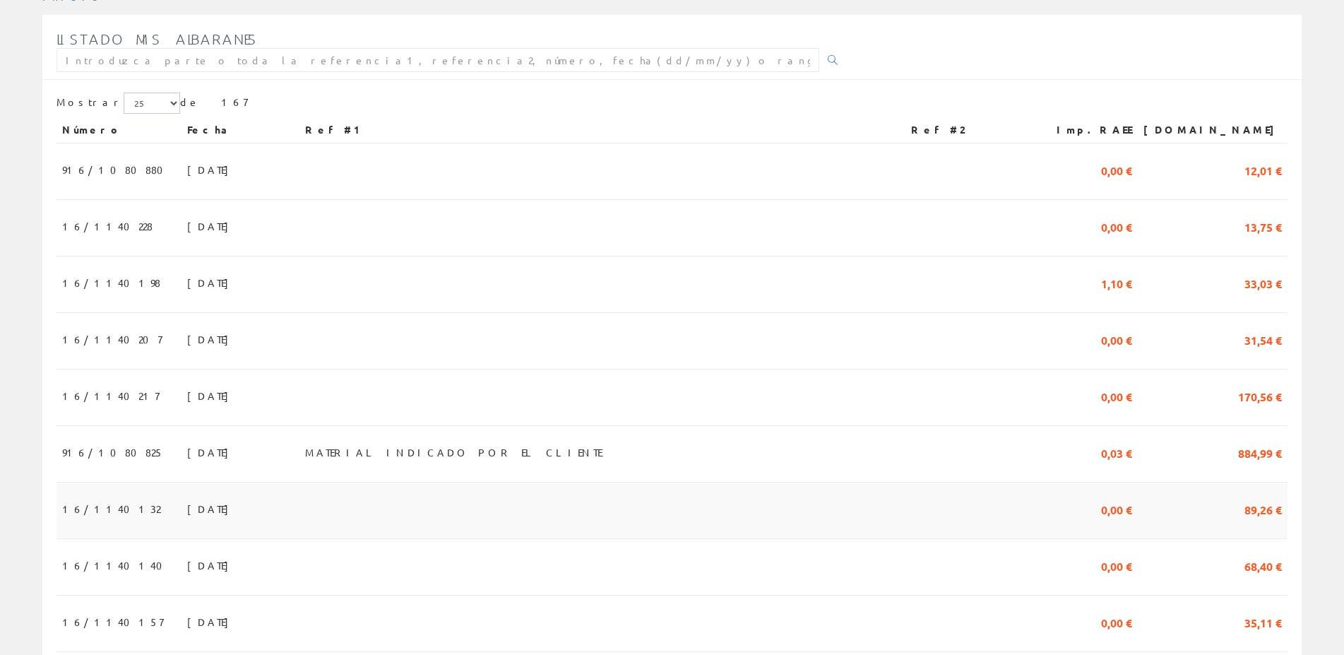
scroll to position [288, 0]
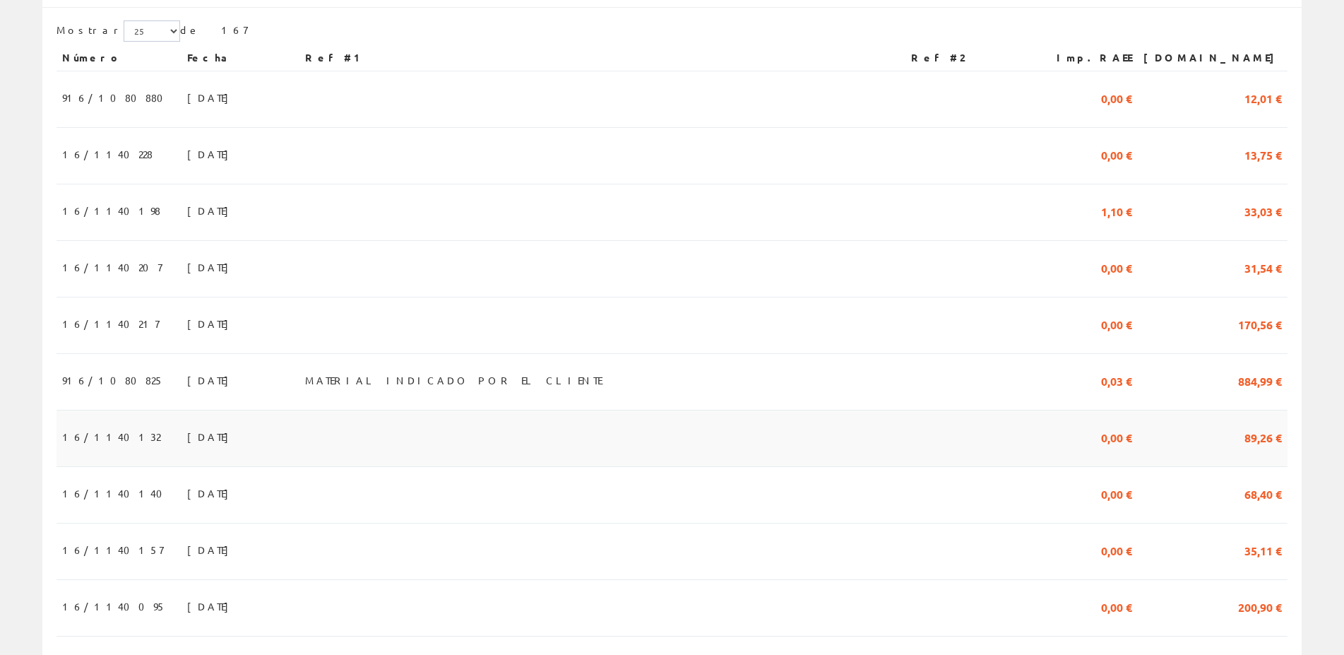
click at [187, 441] on span "29/07/2025" at bounding box center [211, 436] width 49 height 24
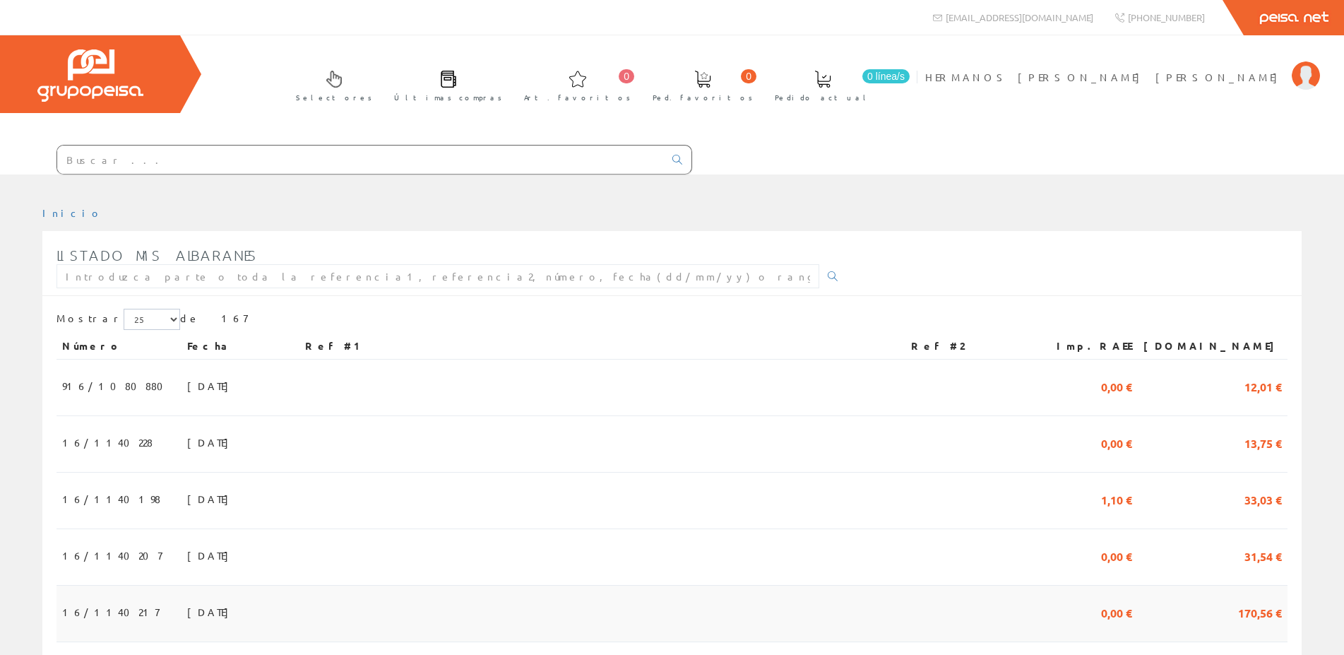
scroll to position [288, 0]
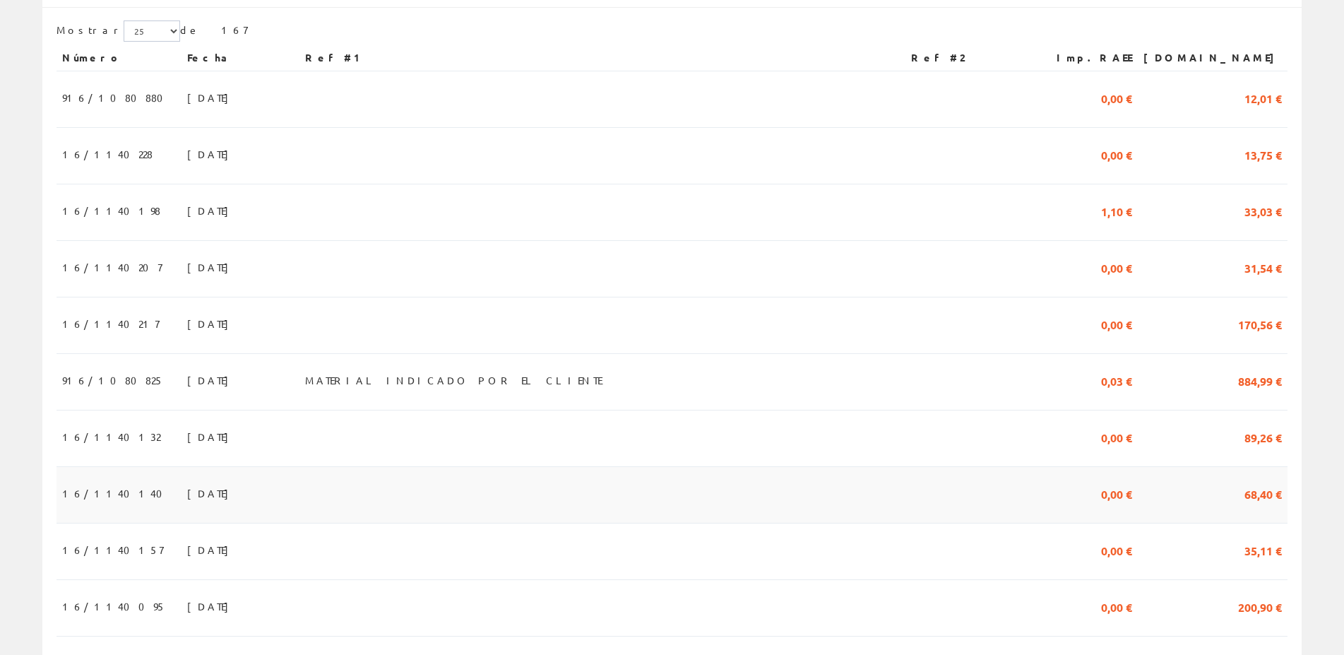
click at [187, 490] on span "[DATE]" at bounding box center [211, 493] width 49 height 24
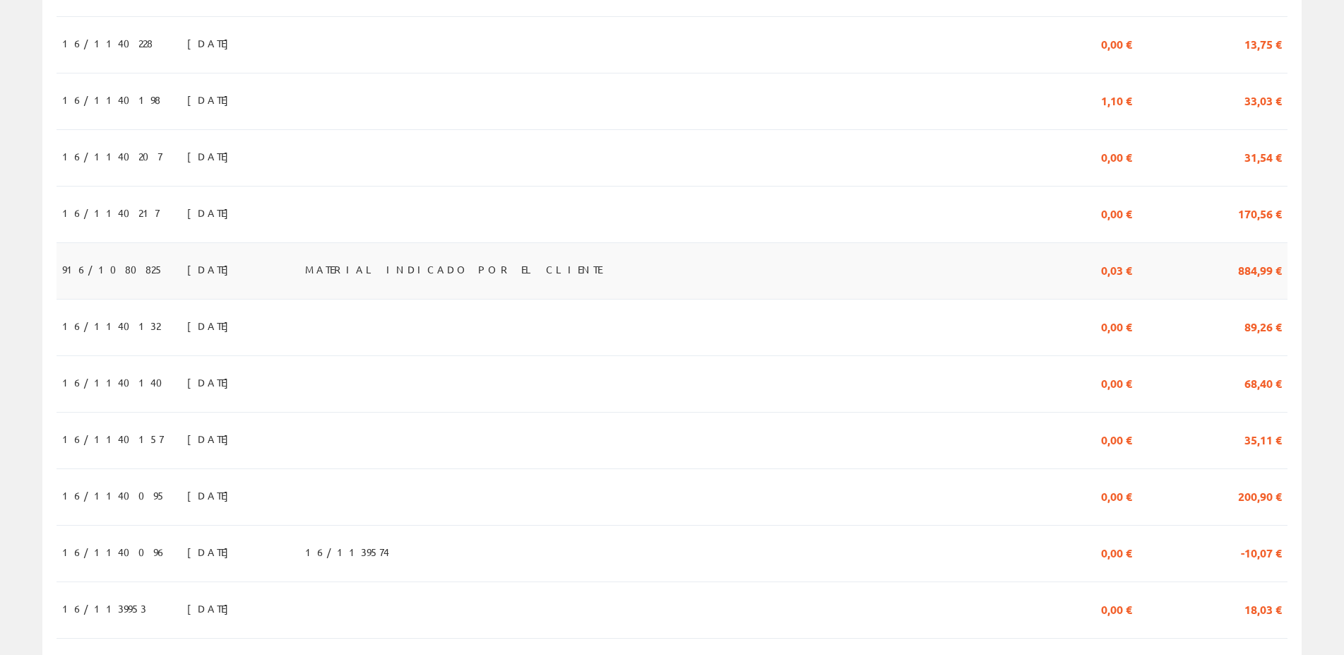
scroll to position [432, 0]
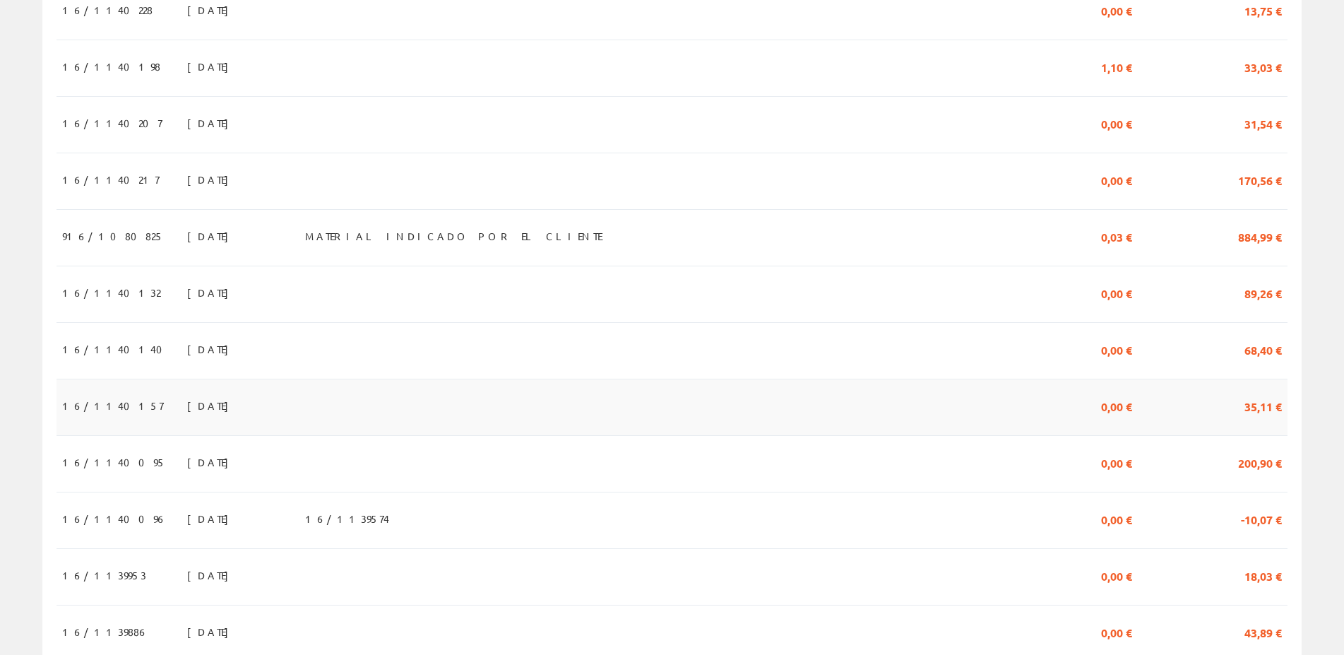
click at [187, 405] on span "[DATE]" at bounding box center [211, 405] width 49 height 24
